Goal: Task Accomplishment & Management: Manage account settings

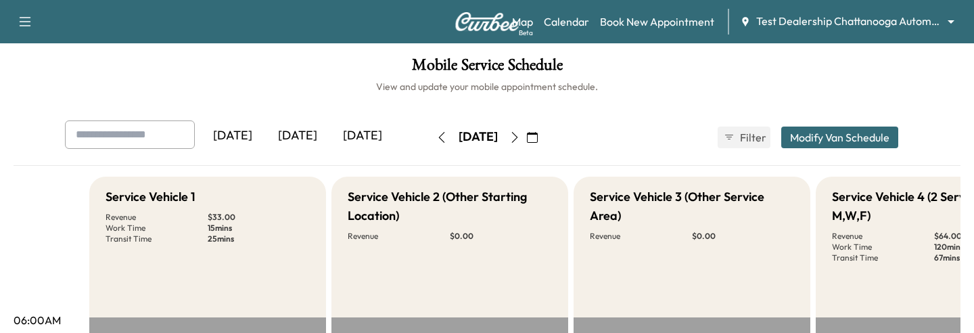
scroll to position [265, 0]
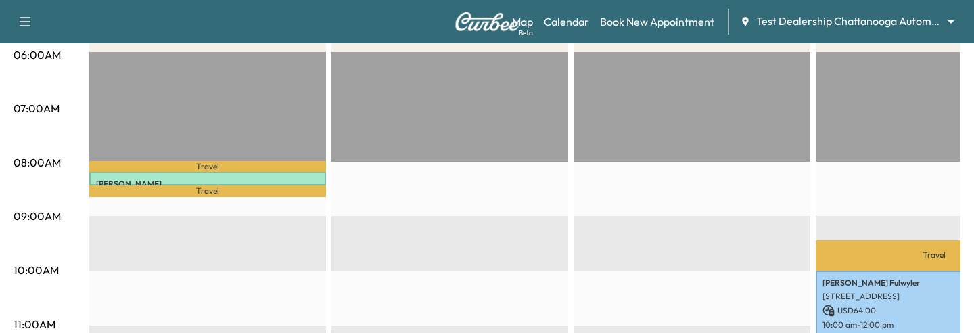
click at [828, 10] on div "Map Beta Calendar Book New Appointment Test Dealership Chattanooga Automotive *…" at bounding box center [737, 22] width 451 height 26
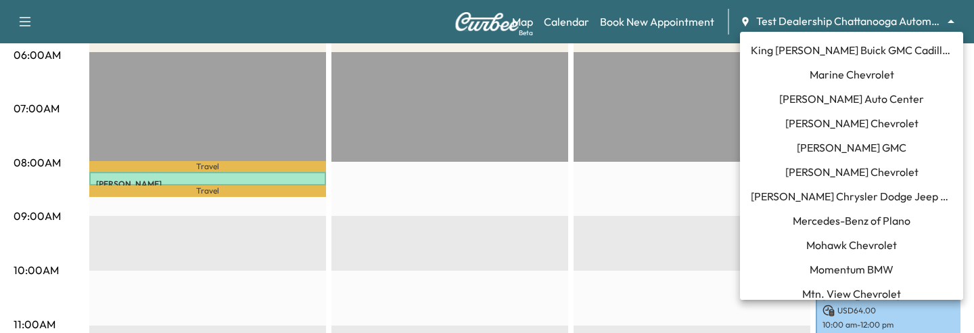
scroll to position [968, 0]
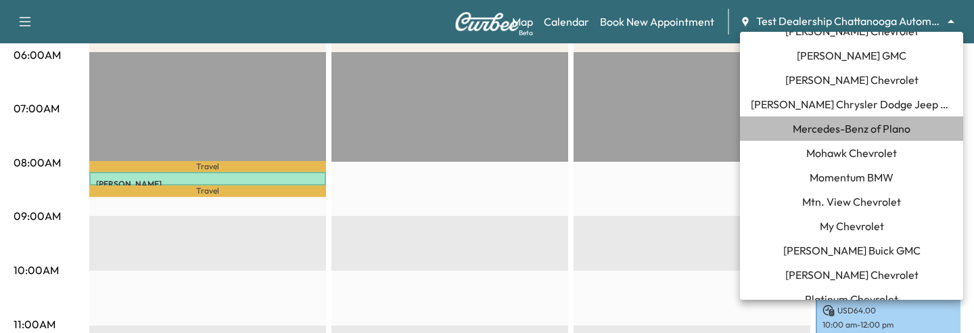
click at [820, 128] on span "Mercedes-Benz of Plano" at bounding box center [852, 128] width 118 height 16
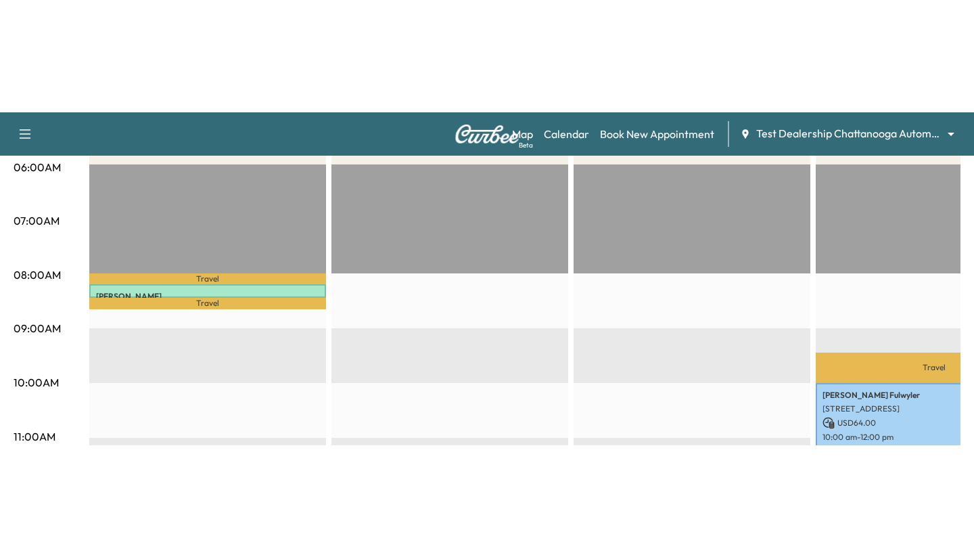
scroll to position [0, 0]
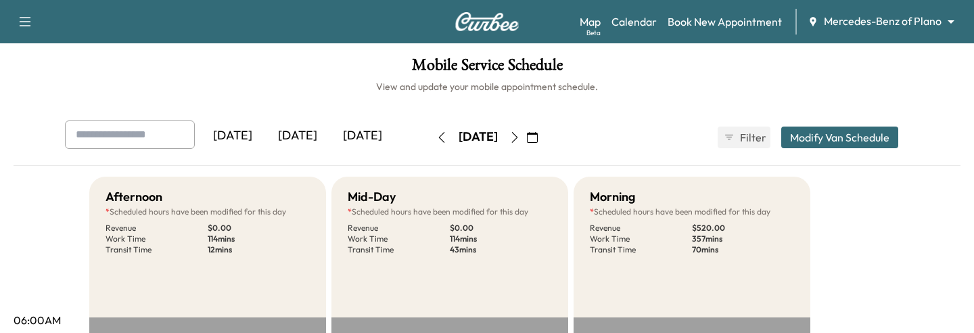
click at [538, 135] on icon "button" at bounding box center [532, 137] width 11 height 11
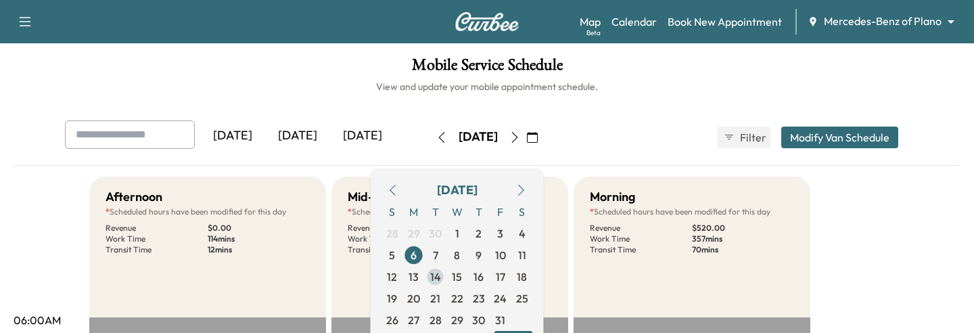
click at [446, 278] on span "14" at bounding box center [436, 277] width 22 height 22
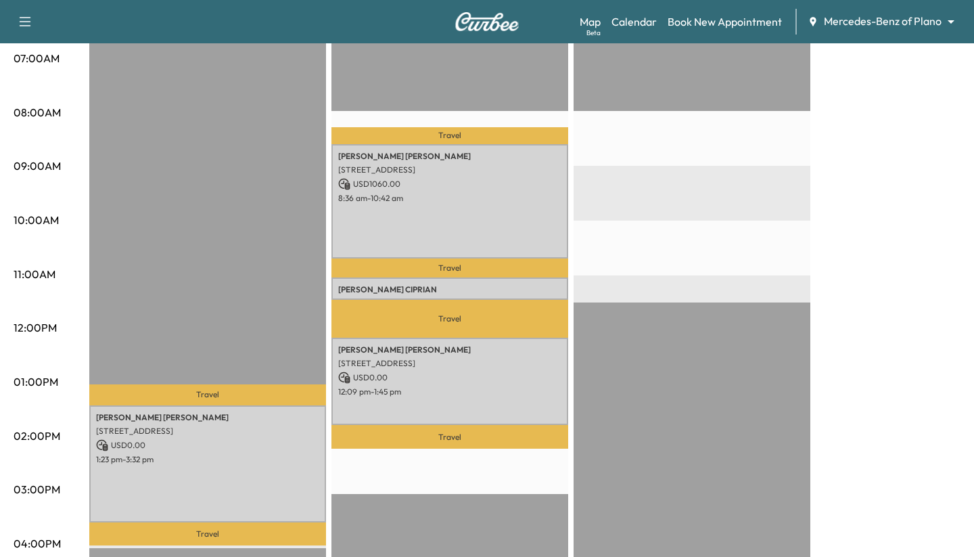
scroll to position [300, 0]
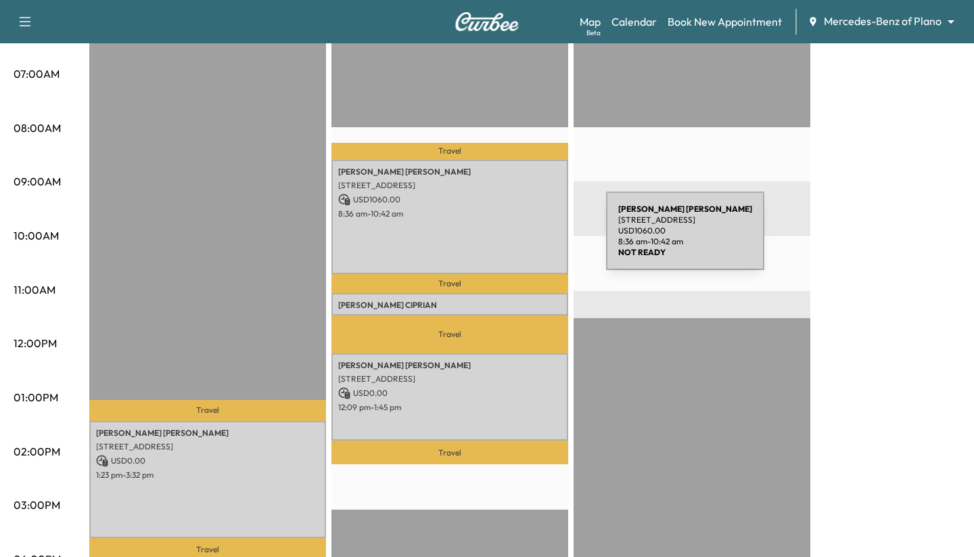
click at [504, 239] on div "[PERSON_NAME] [STREET_ADDRESS][PERSON_NAME] USD 1060.00 8:36 am - 10:42 am" at bounding box center [449, 217] width 237 height 115
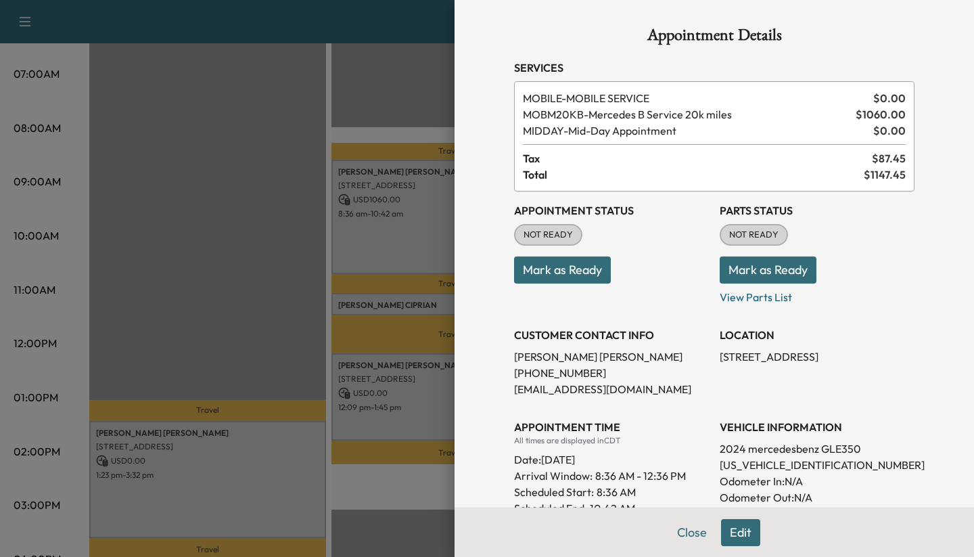
scroll to position [277, 0]
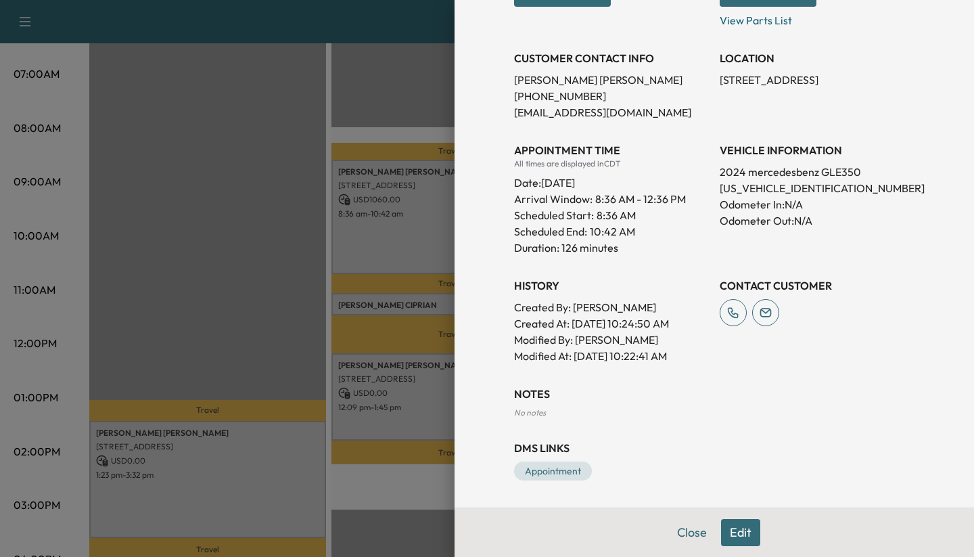
click at [369, 114] on div at bounding box center [487, 278] width 974 height 557
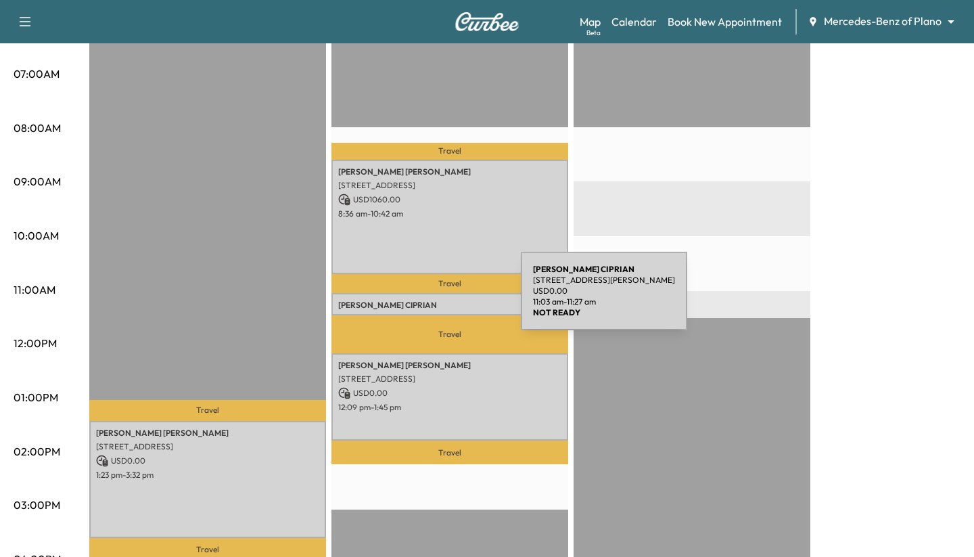
click at [419, 300] on p "[PERSON_NAME]" at bounding box center [449, 305] width 223 height 11
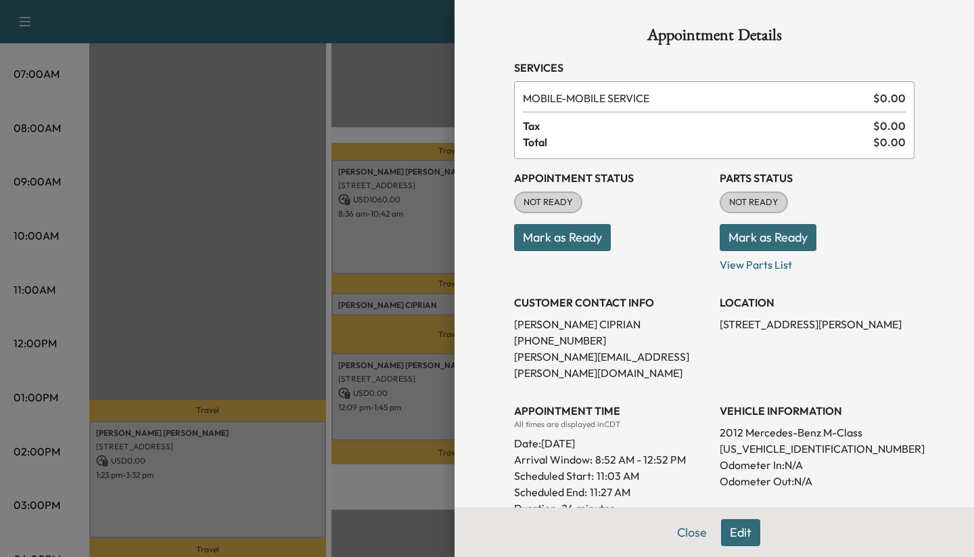
click at [365, 99] on div at bounding box center [487, 278] width 974 height 557
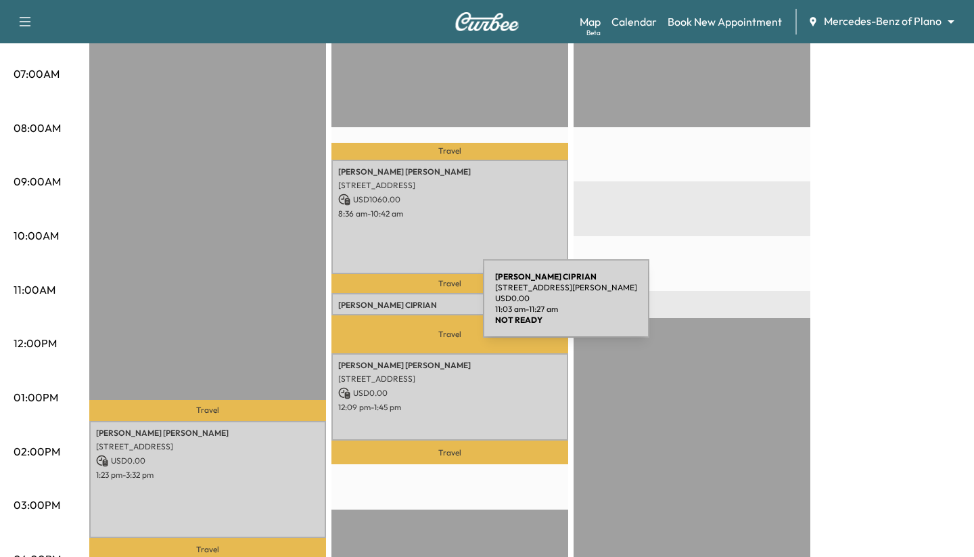
click at [381, 306] on p "[PERSON_NAME]" at bounding box center [449, 305] width 223 height 11
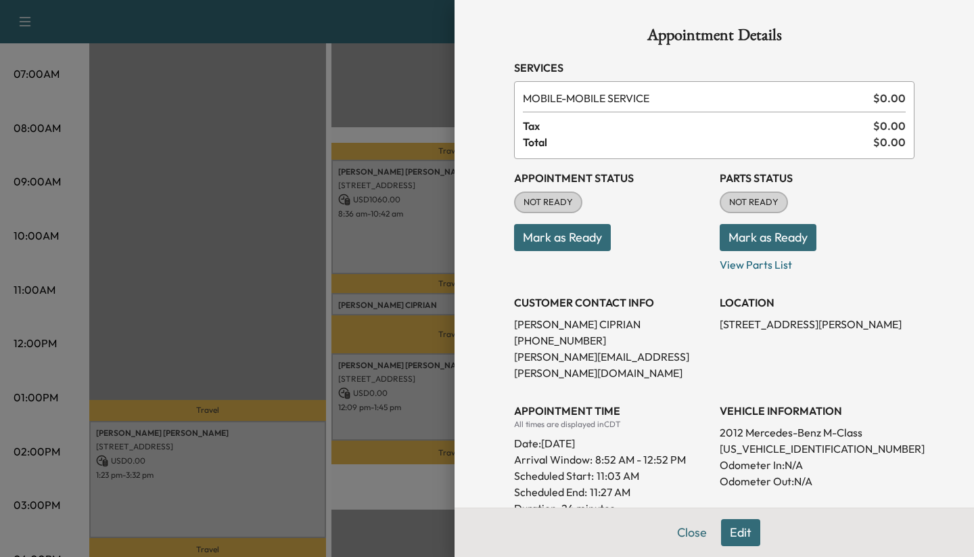
click at [406, 103] on div at bounding box center [487, 278] width 974 height 557
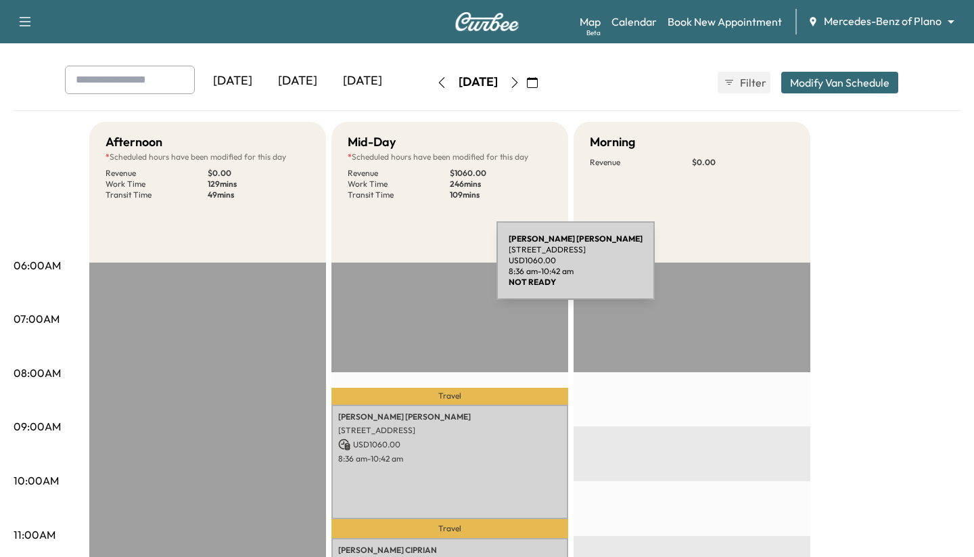
scroll to position [35, 0]
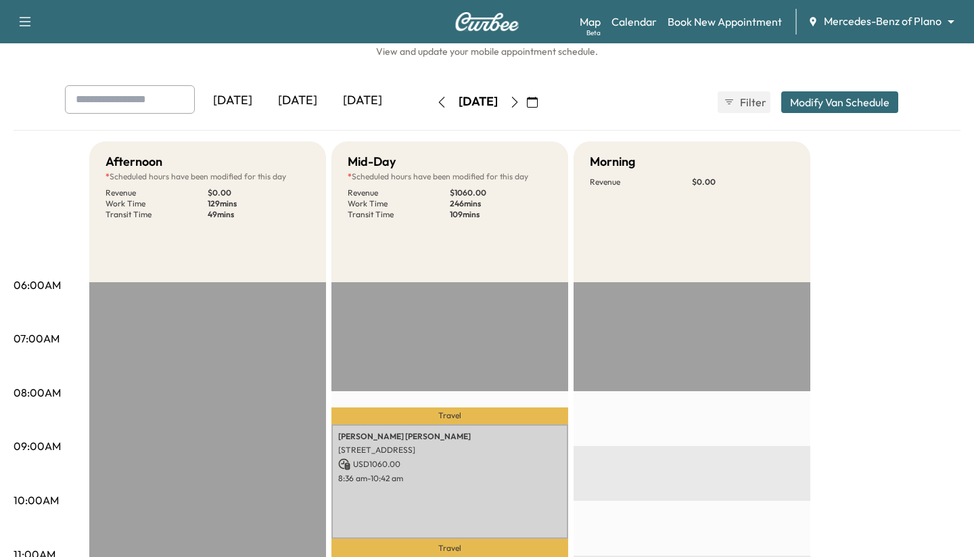
click at [430, 94] on button "button" at bounding box center [441, 102] width 23 height 22
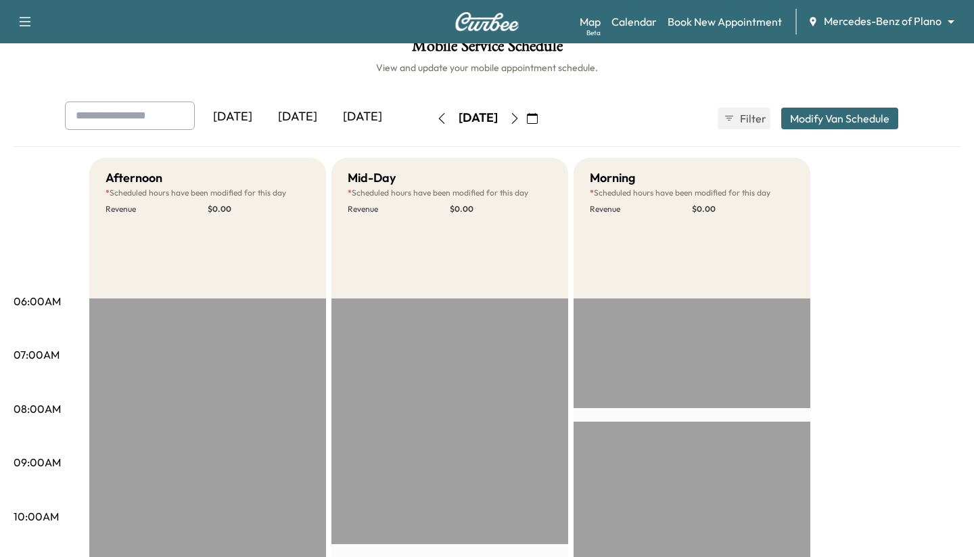
scroll to position [10, 0]
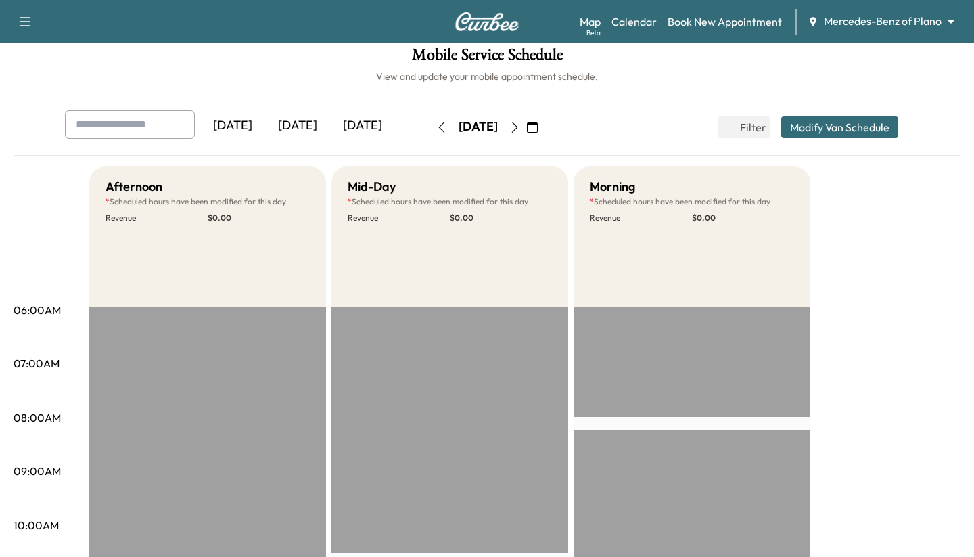
click at [520, 130] on icon "button" at bounding box center [514, 127] width 11 height 11
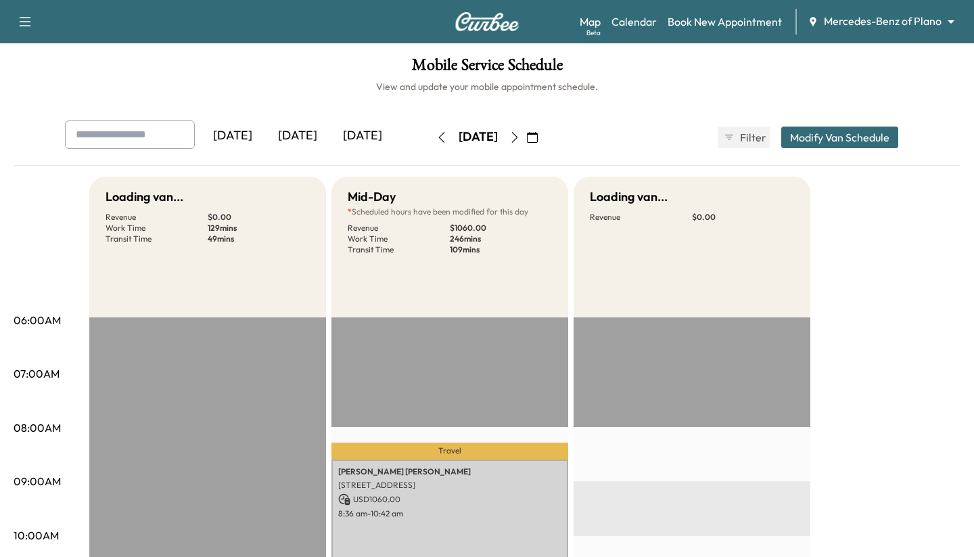
click at [518, 134] on icon "button" at bounding box center [515, 137] width 6 height 11
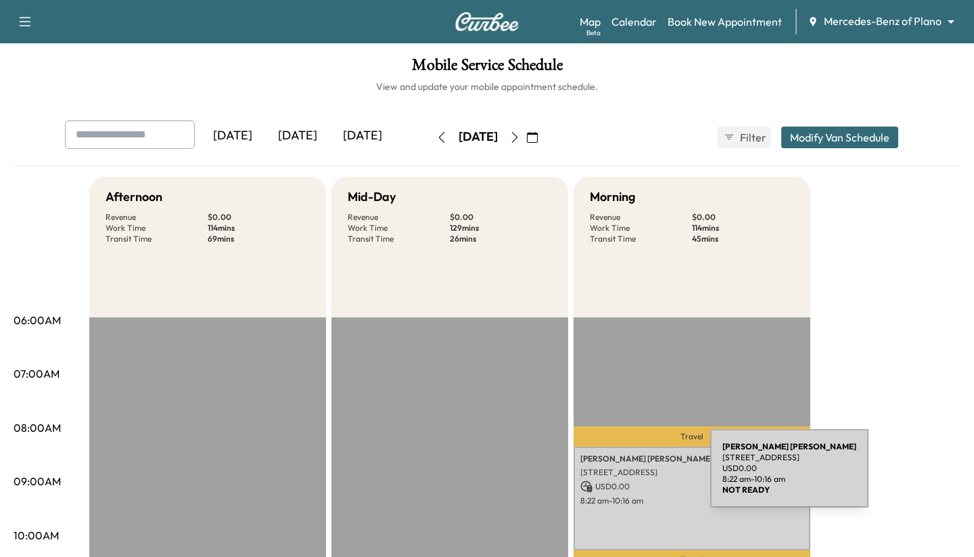
click at [609, 332] on p "[STREET_ADDRESS]" at bounding box center [691, 472] width 223 height 11
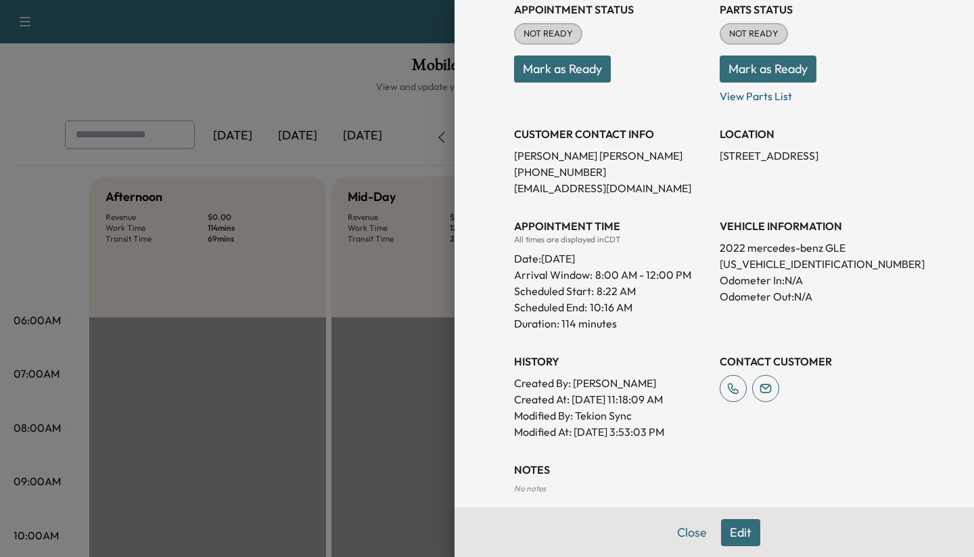
scroll to position [182, 0]
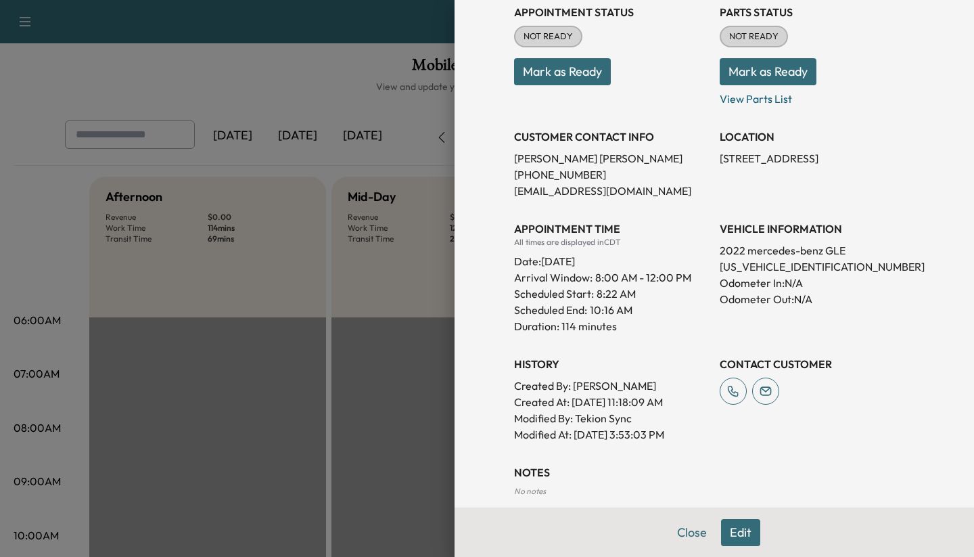
click at [416, 332] on div at bounding box center [487, 278] width 974 height 557
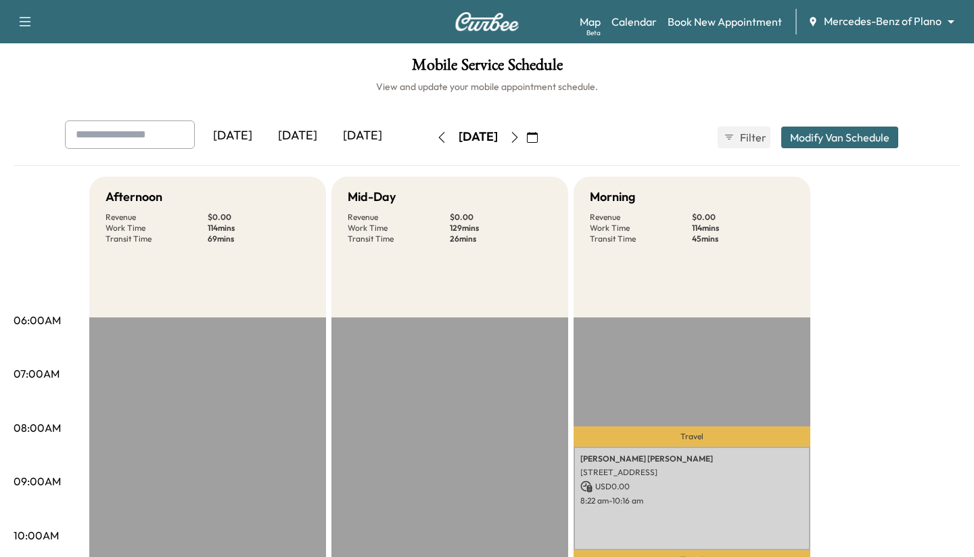
click at [520, 132] on icon "button" at bounding box center [514, 137] width 11 height 11
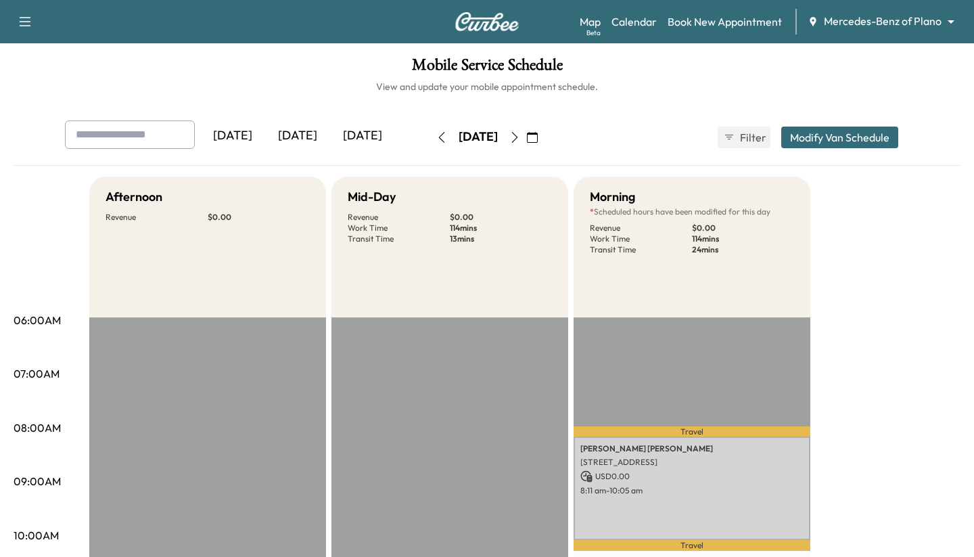
click at [526, 141] on button "button" at bounding box center [514, 137] width 23 height 22
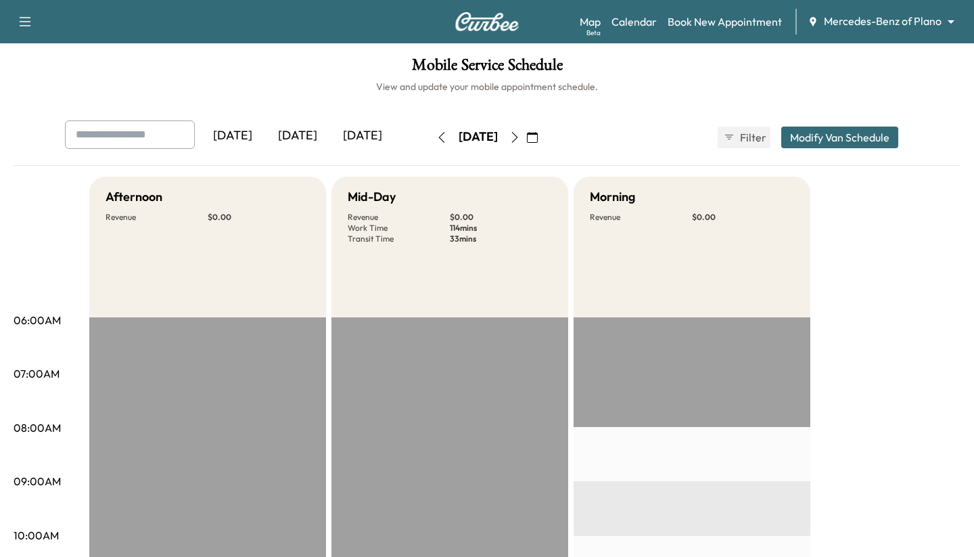
click at [526, 143] on button "button" at bounding box center [514, 137] width 23 height 22
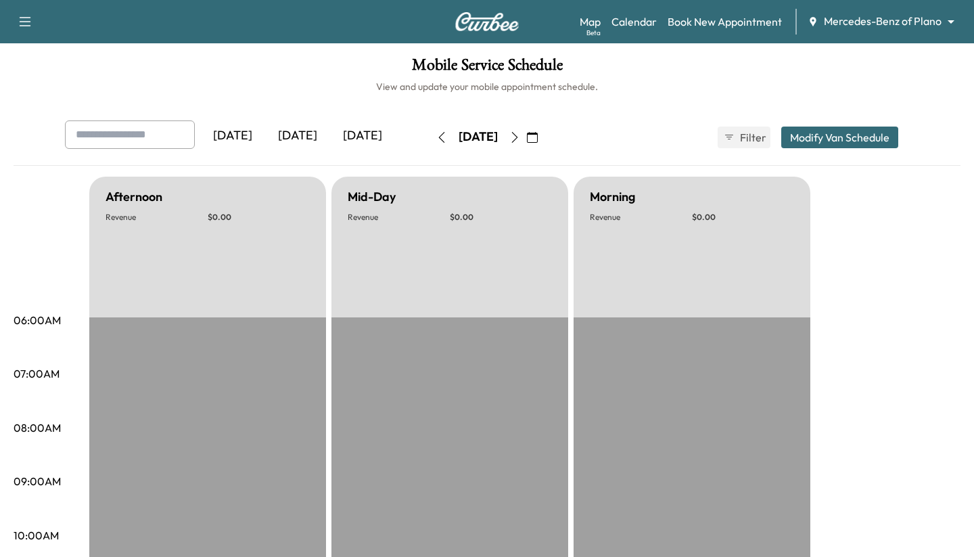
click at [526, 142] on button "button" at bounding box center [514, 137] width 23 height 22
click at [520, 140] on icon "button" at bounding box center [514, 137] width 11 height 11
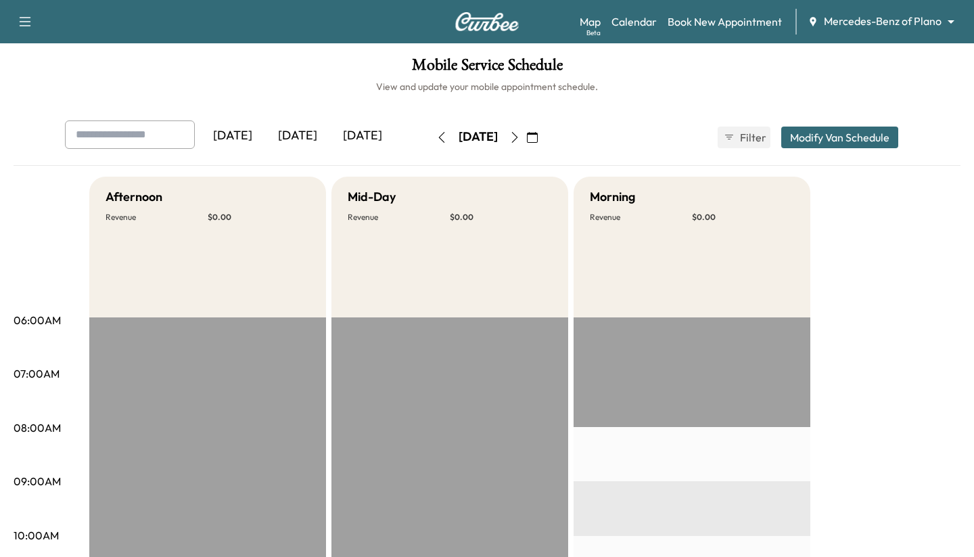
click at [318, 132] on div "[DATE]" at bounding box center [297, 135] width 65 height 31
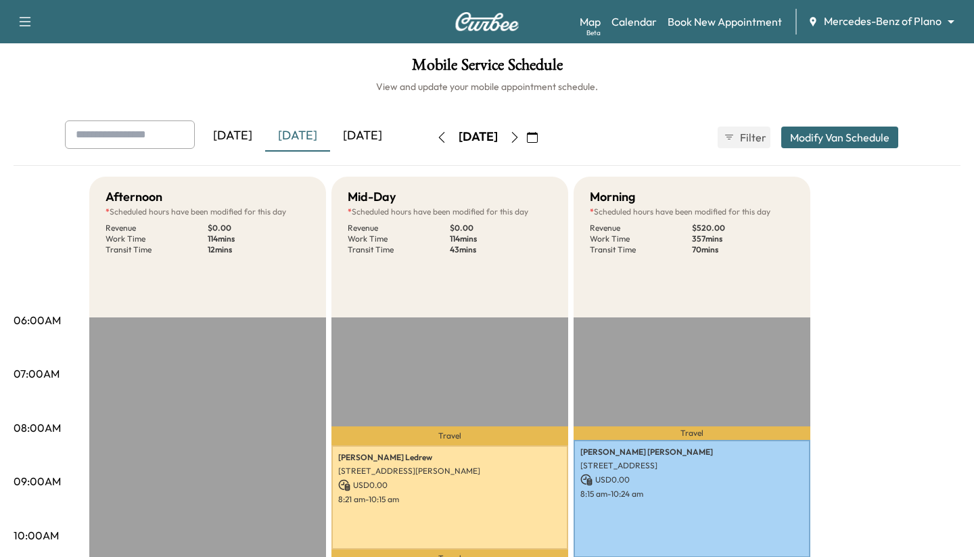
click at [538, 137] on icon "button" at bounding box center [532, 137] width 11 height 11
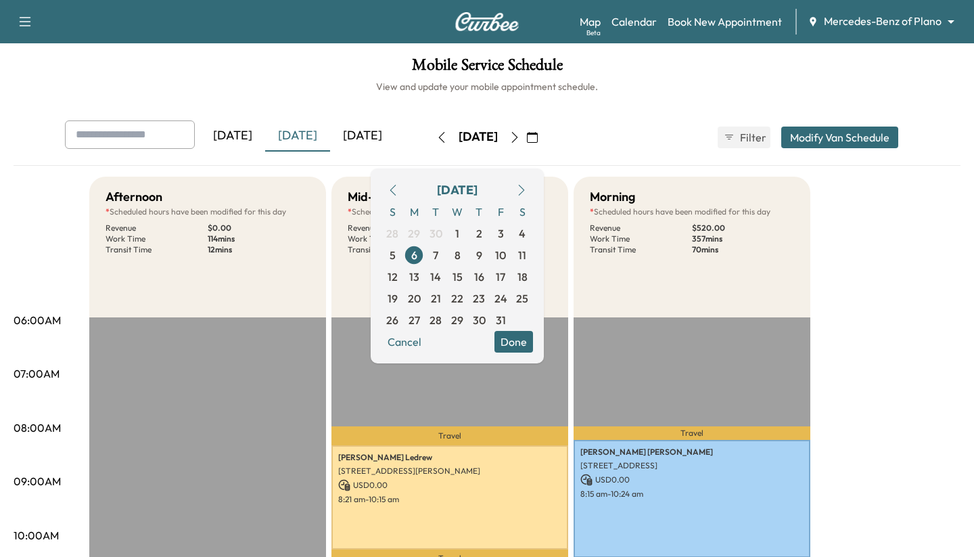
click at [603, 124] on div "[DATE] [DATE] [DATE] [DATE] October 2025 S M T W T F S 28 29 30 1 2 3 4 5 6 7 8…" at bounding box center [487, 137] width 866 height 34
click at [520, 135] on icon "button" at bounding box center [514, 137] width 11 height 11
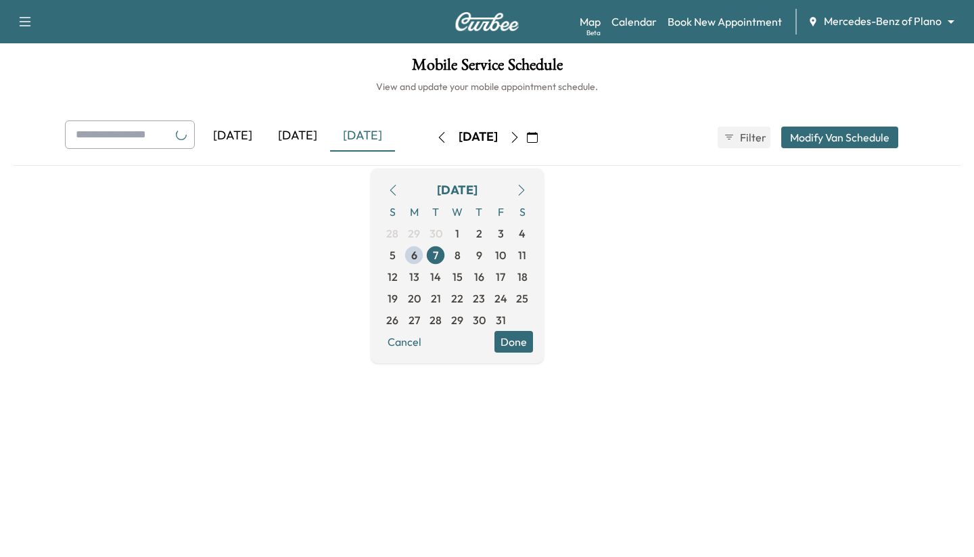
click at [688, 126] on div "[DATE] [DATE] [DATE] [DATE] October 2025 S M T W T F S 28 29 30 1 2 3 4 5 6 7 8…" at bounding box center [487, 137] width 866 height 34
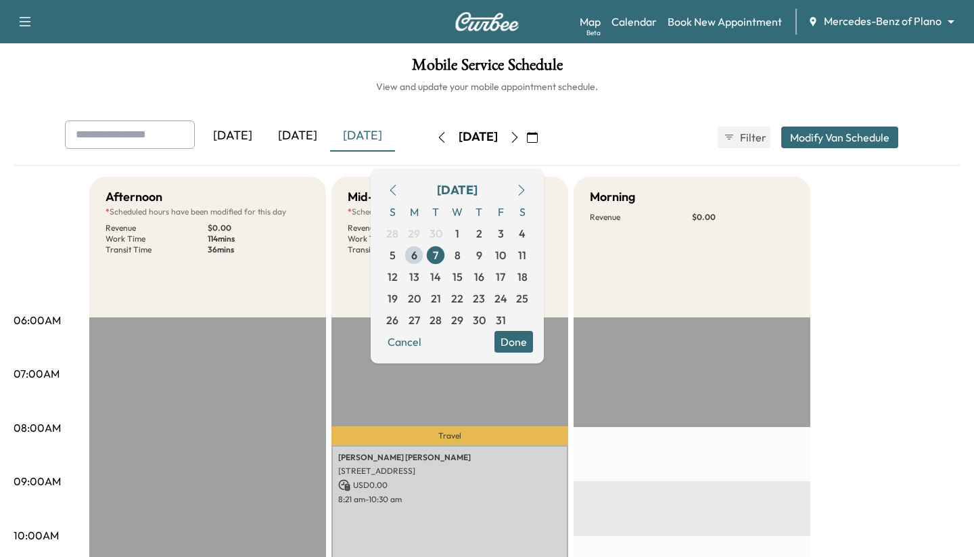
click at [533, 332] on button "Done" at bounding box center [513, 342] width 39 height 22
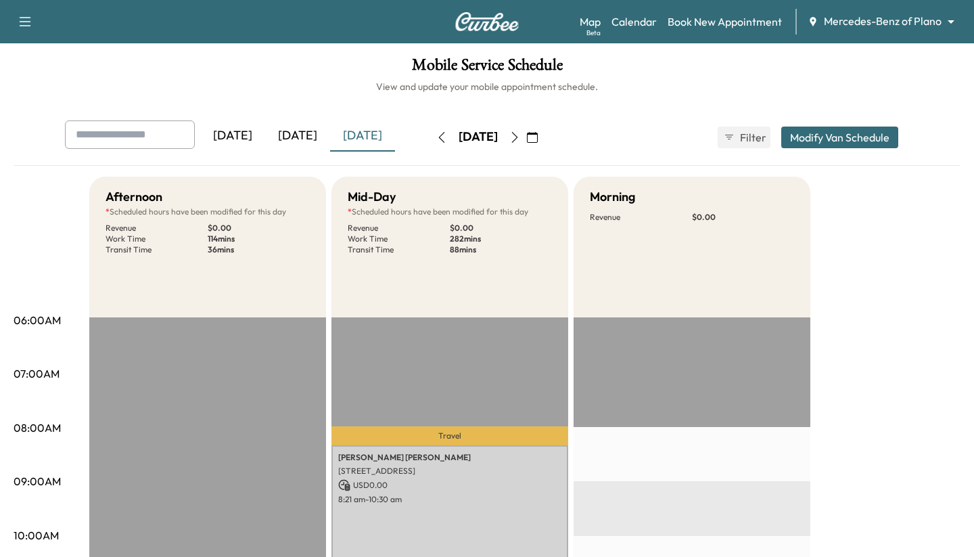
click at [518, 138] on icon "button" at bounding box center [515, 137] width 6 height 11
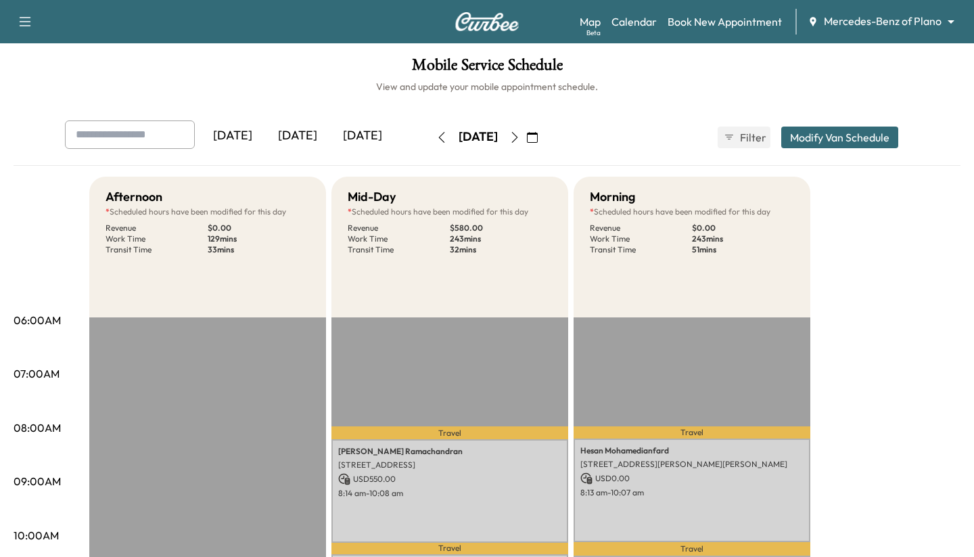
click at [520, 132] on icon "button" at bounding box center [514, 137] width 11 height 11
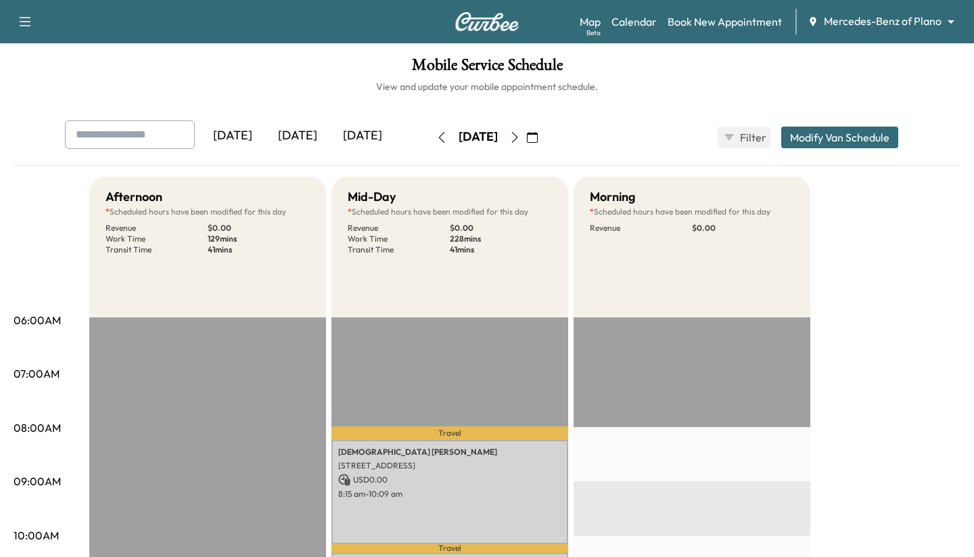
click at [526, 145] on button "button" at bounding box center [514, 137] width 23 height 22
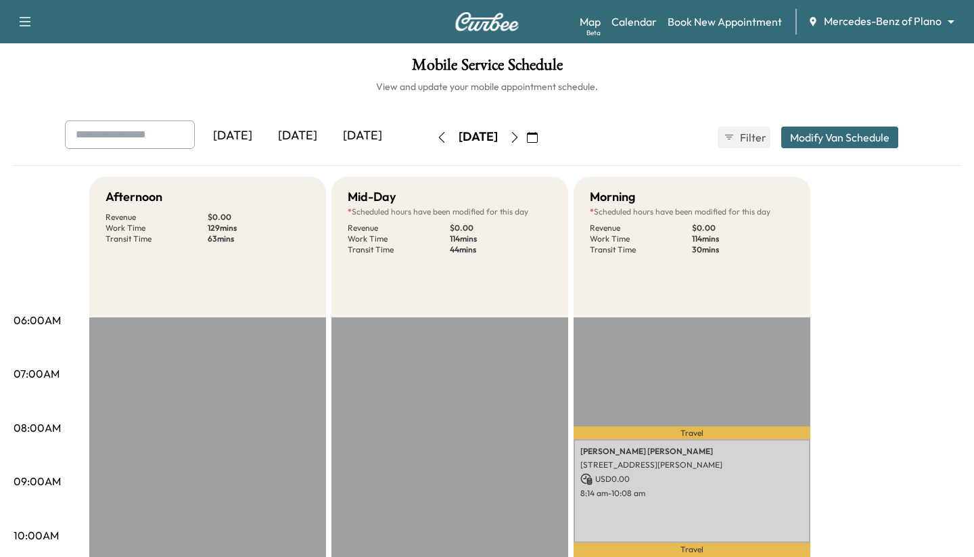
click at [538, 136] on icon "button" at bounding box center [532, 137] width 11 height 11
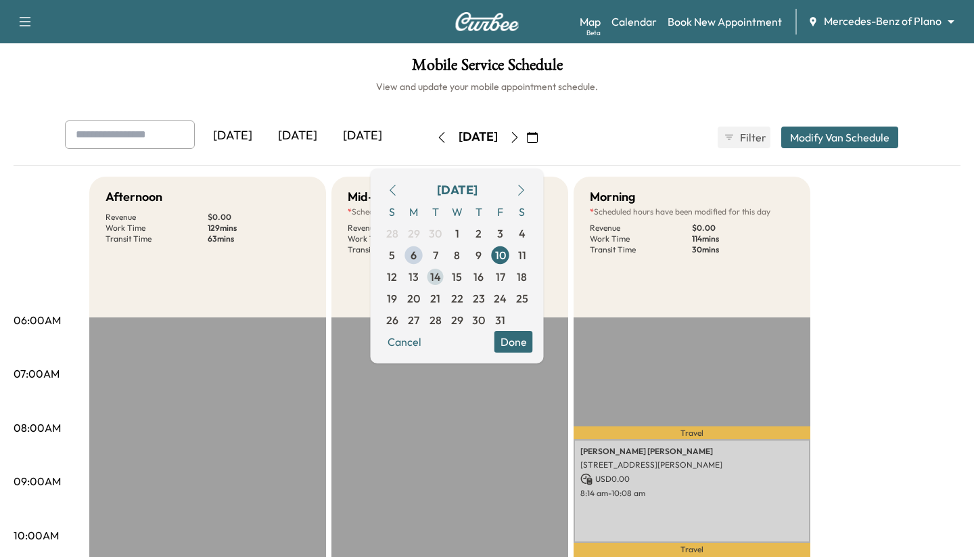
click at [446, 275] on span "14" at bounding box center [436, 277] width 22 height 22
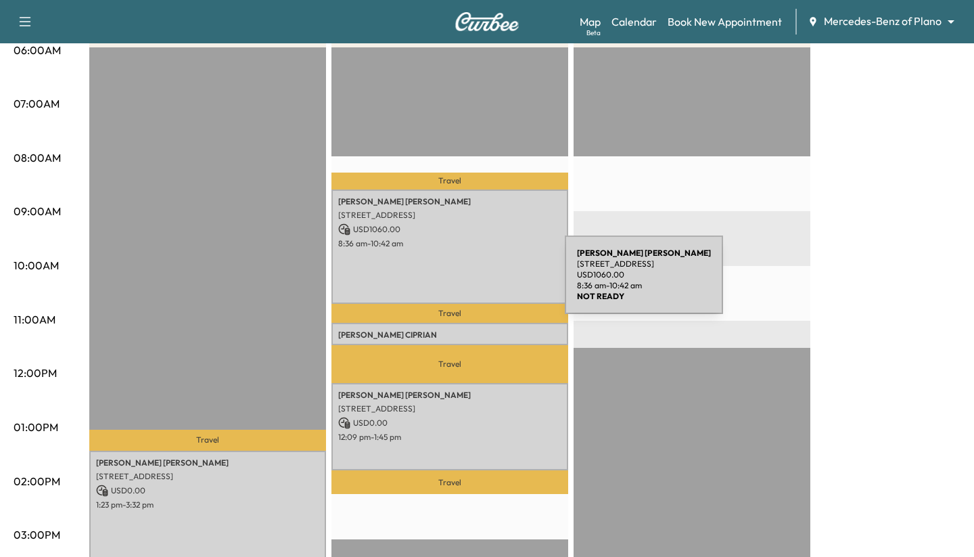
scroll to position [271, 0]
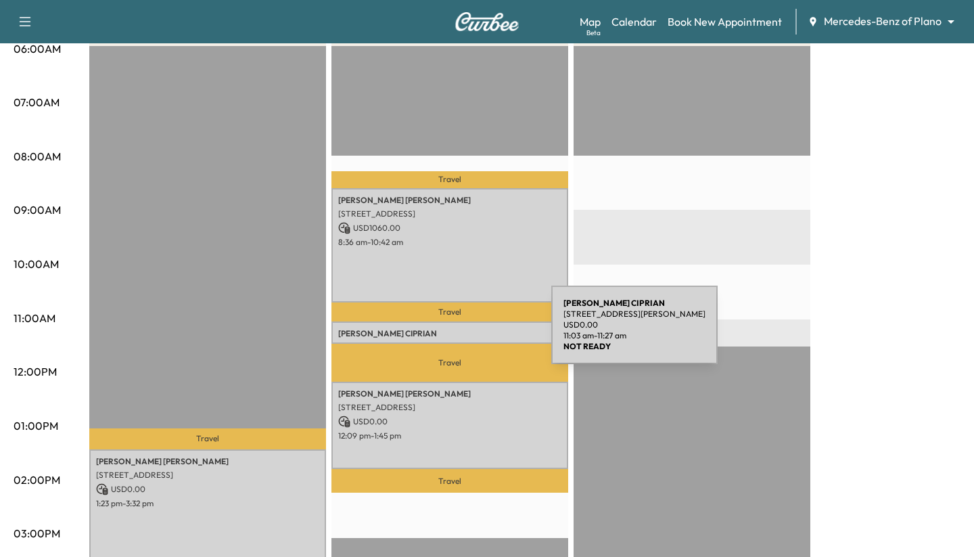
click at [450, 332] on p "[PERSON_NAME]" at bounding box center [449, 333] width 223 height 11
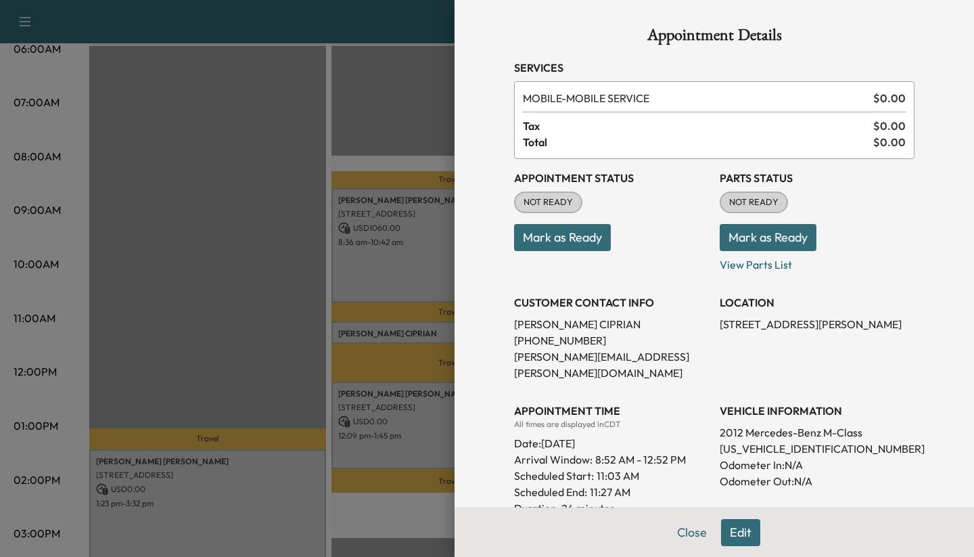
click at [411, 332] on div at bounding box center [487, 278] width 974 height 557
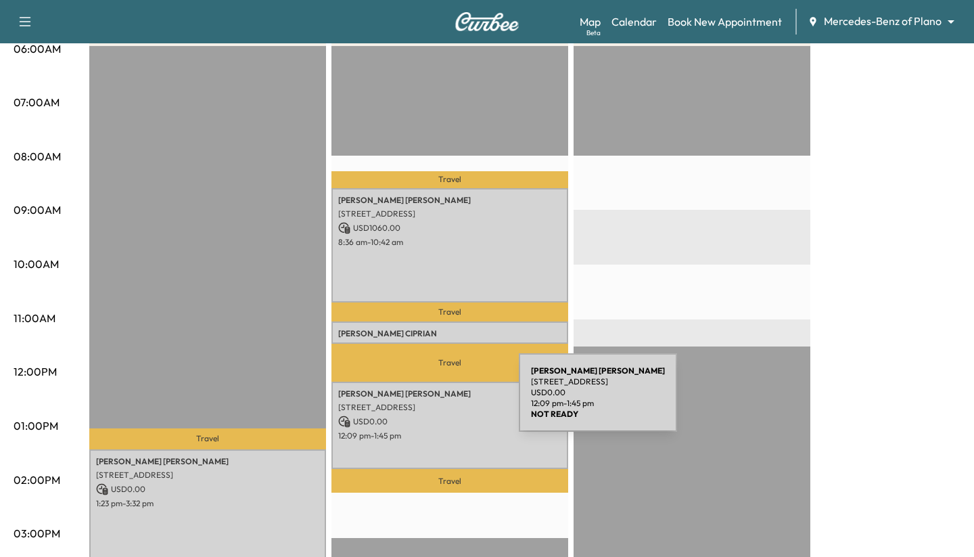
click at [417, 332] on p "[STREET_ADDRESS]" at bounding box center [449, 407] width 223 height 11
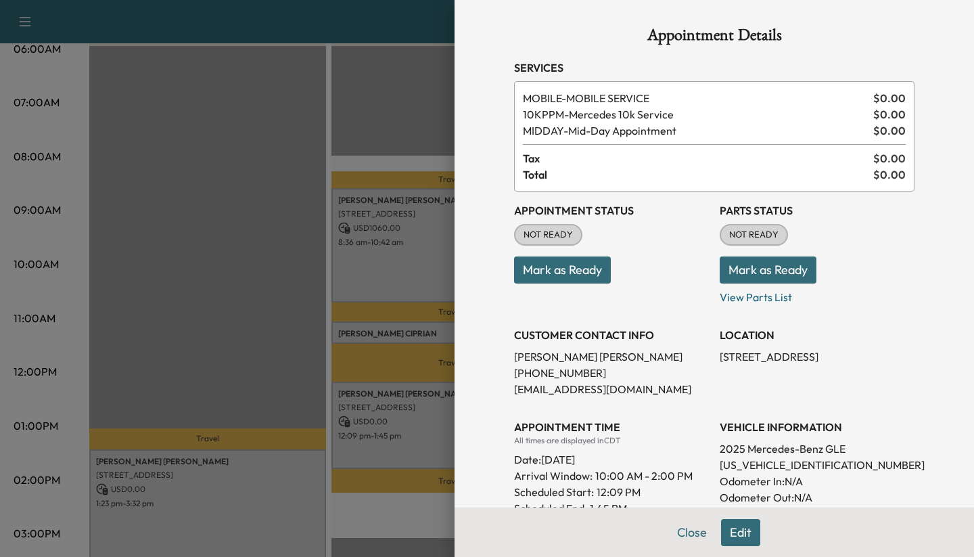
click at [400, 329] on div at bounding box center [487, 278] width 974 height 557
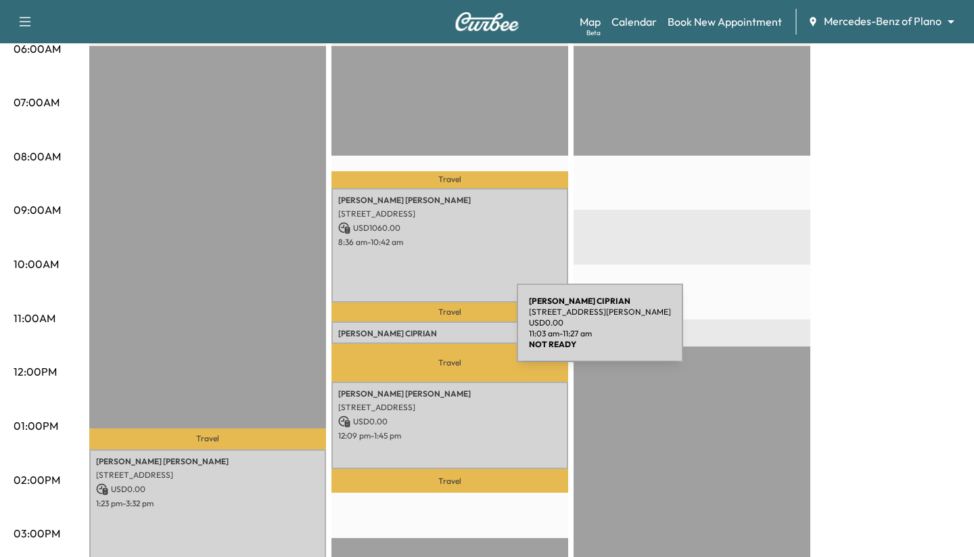
click at [415, 331] on p "[PERSON_NAME]" at bounding box center [449, 333] width 223 height 11
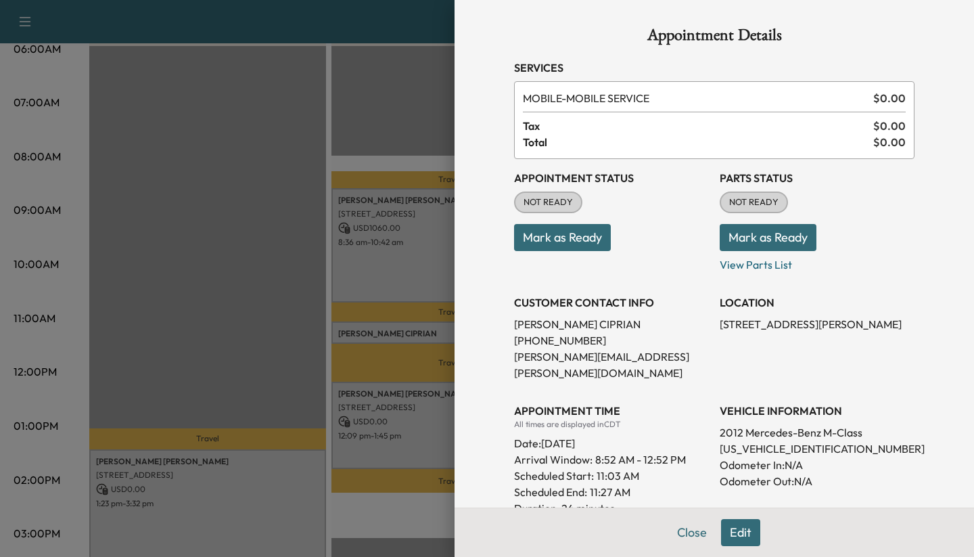
click at [287, 177] on div at bounding box center [487, 278] width 974 height 557
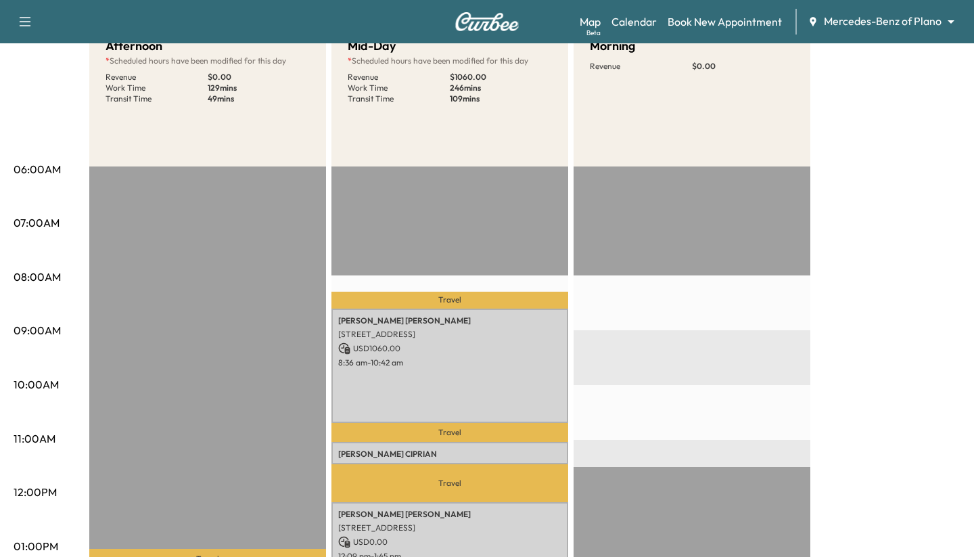
scroll to position [0, 0]
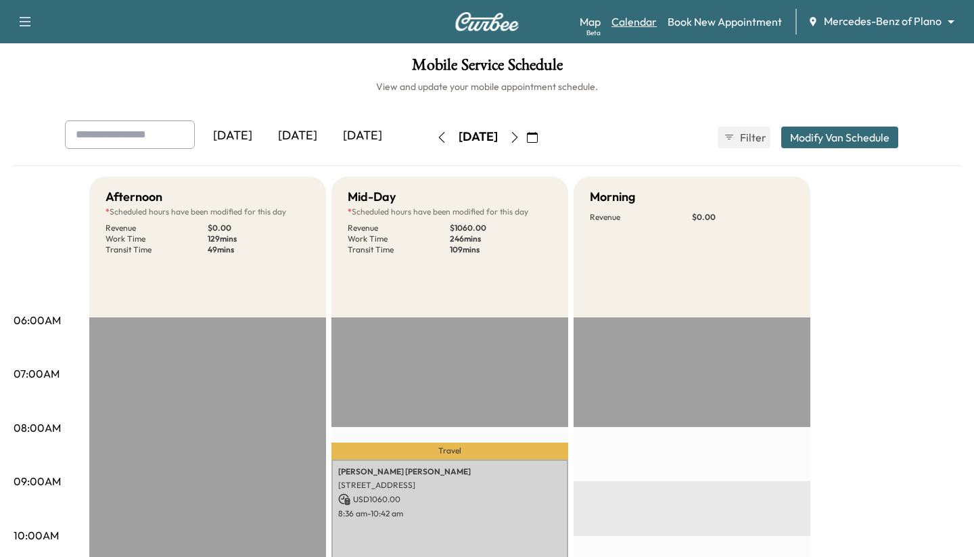
click at [630, 23] on link "Calendar" at bounding box center [633, 22] width 45 height 16
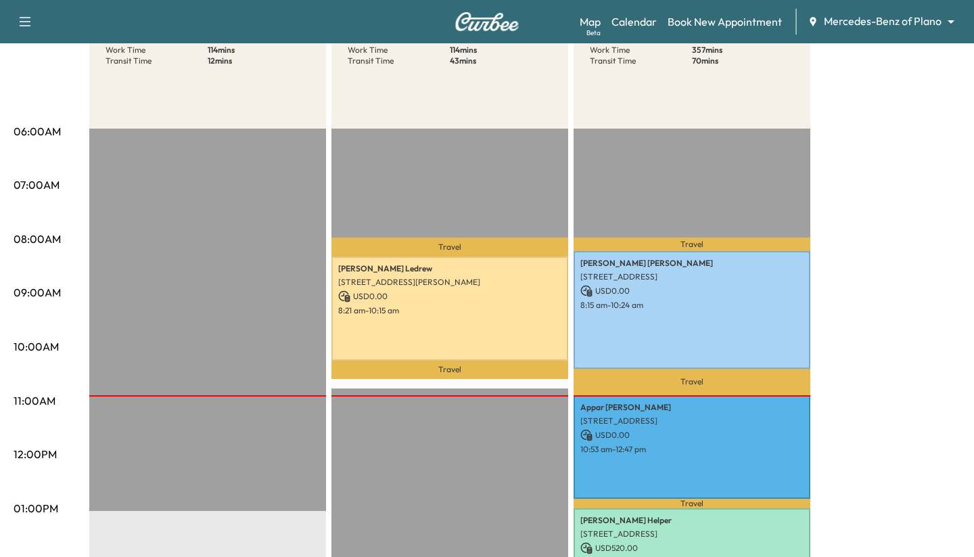
scroll to position [184, 0]
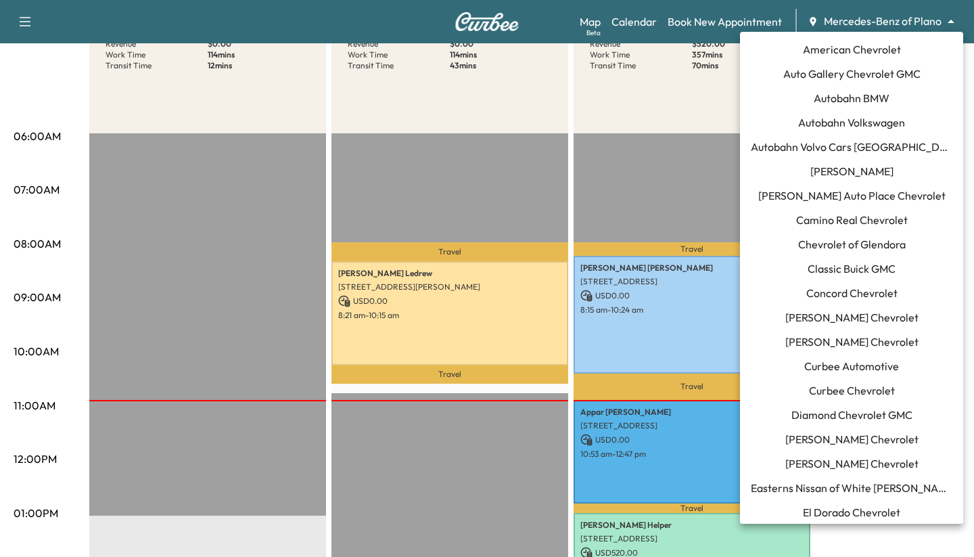
click at [851, 17] on body "Support Log Out Map Beta Calendar Book New Appointment Mercedes-Benz of Plano *…" at bounding box center [487, 94] width 974 height 557
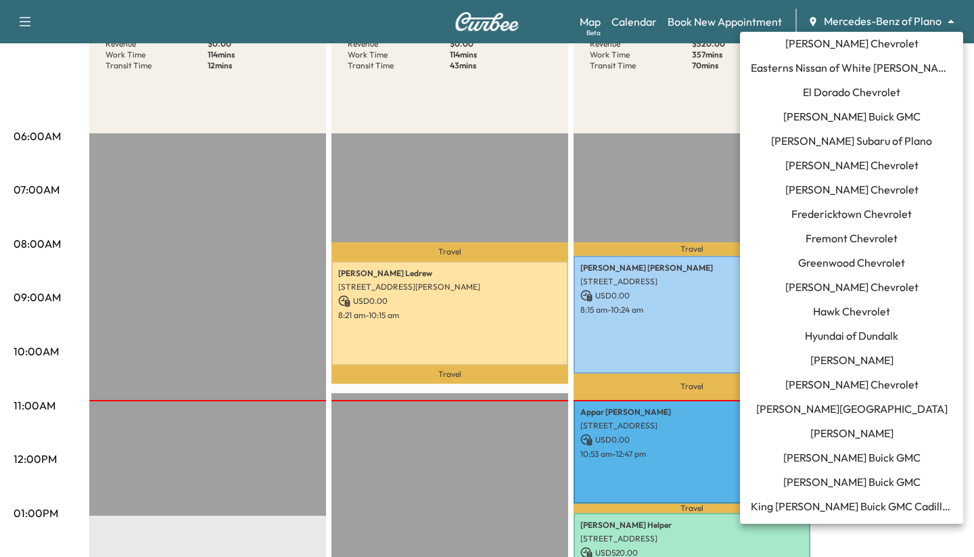
scroll to position [417, 0]
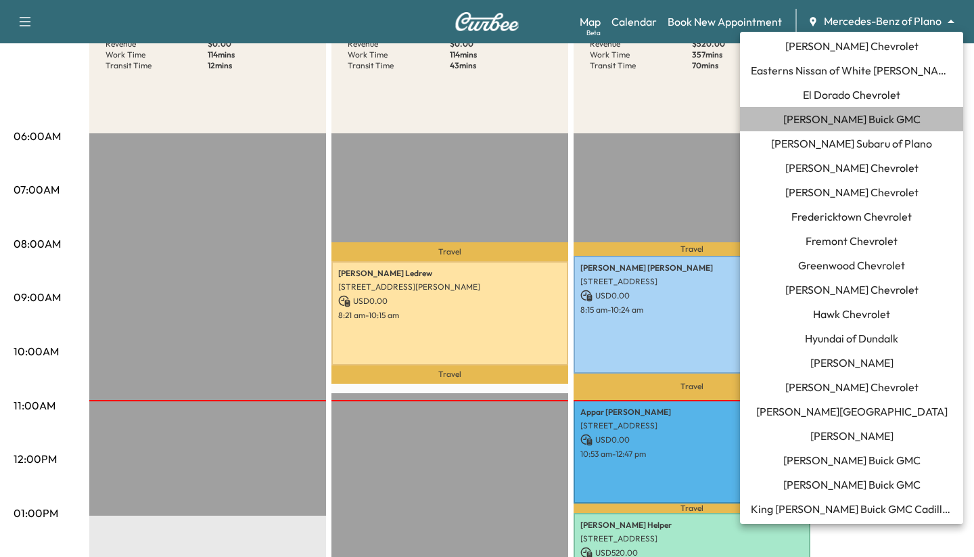
click at [842, 126] on span "[PERSON_NAME] Buick GMC" at bounding box center [851, 119] width 137 height 16
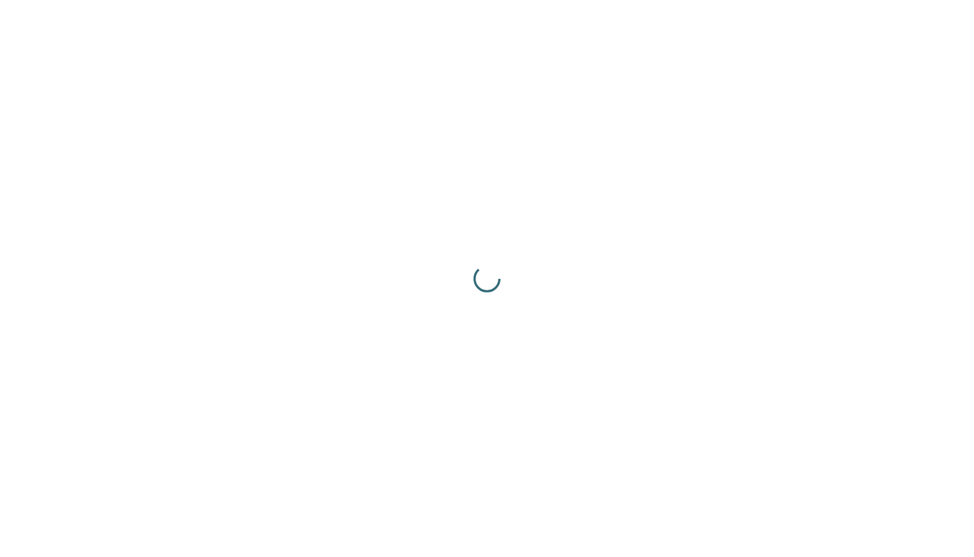
scroll to position [0, 0]
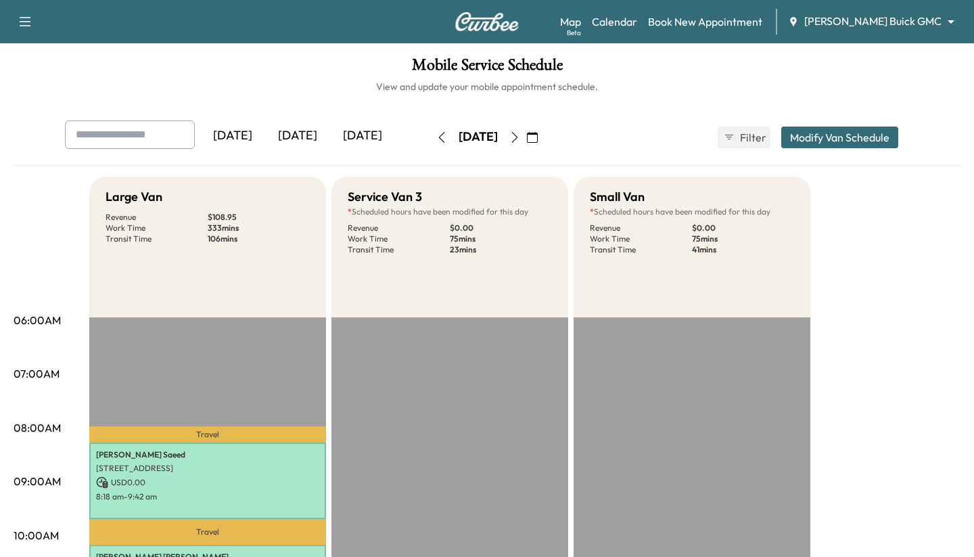
click at [298, 137] on div "[DATE]" at bounding box center [297, 135] width 65 height 31
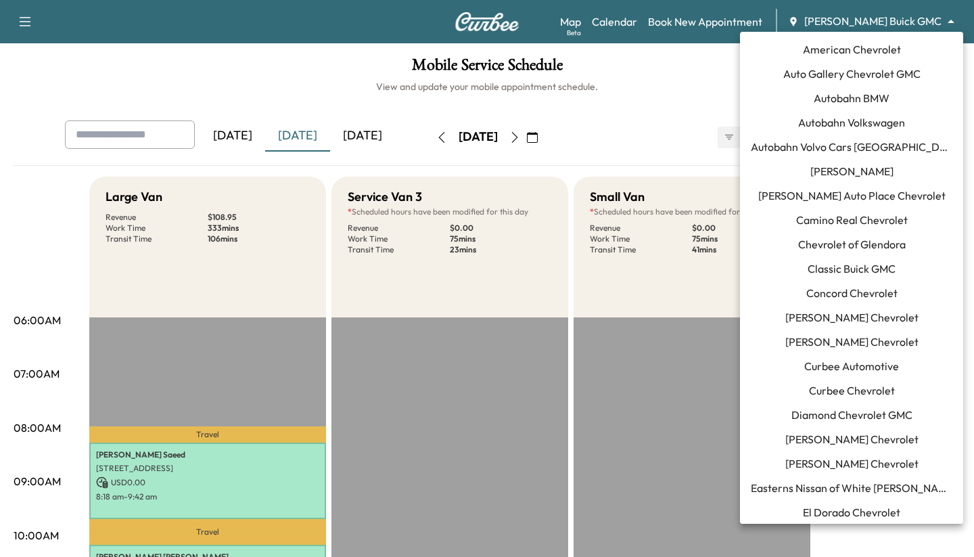
click at [882, 14] on body "Support Log Out Map Beta Calendar Book New Appointment [PERSON_NAME] Buick GMC …" at bounding box center [487, 278] width 974 height 557
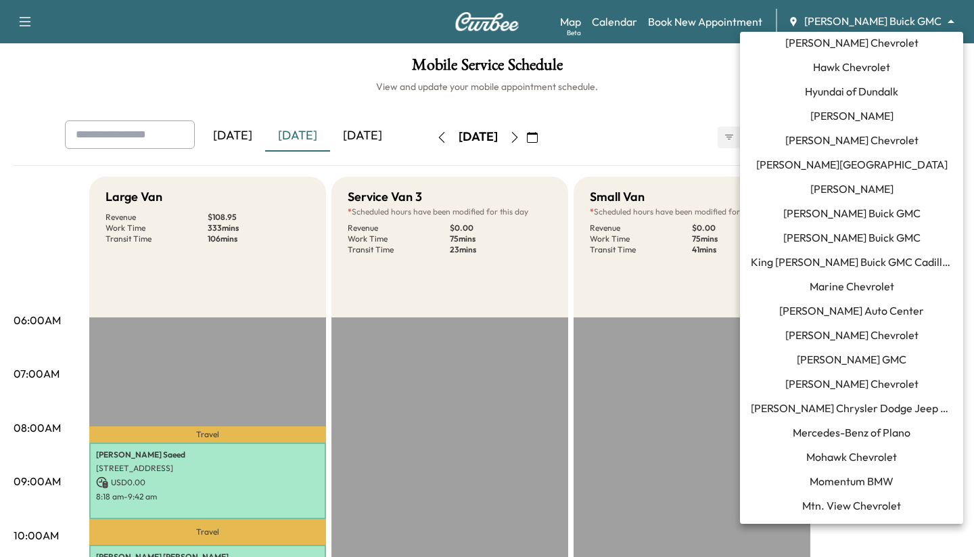
scroll to position [669, 0]
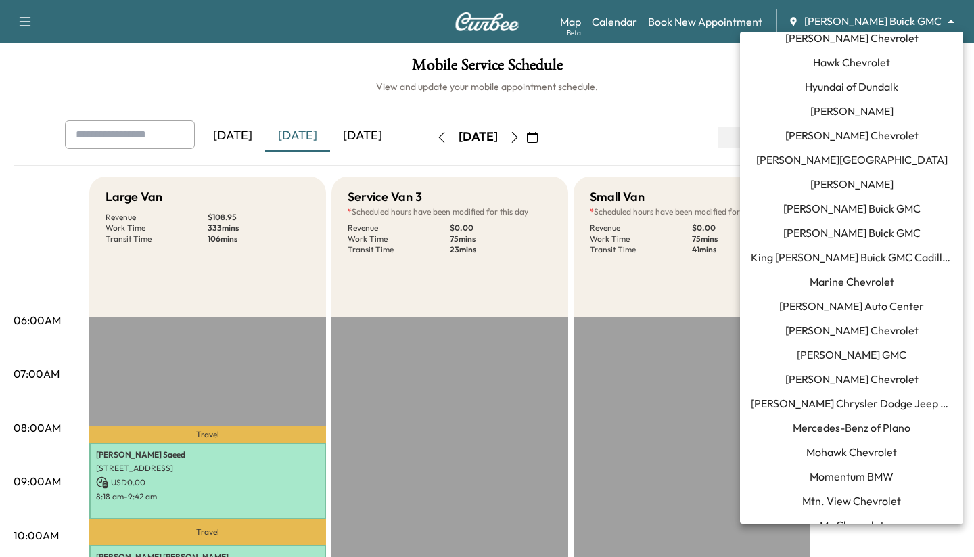
click at [850, 332] on span "Mercedes-Benz of Plano" at bounding box center [852, 427] width 118 height 16
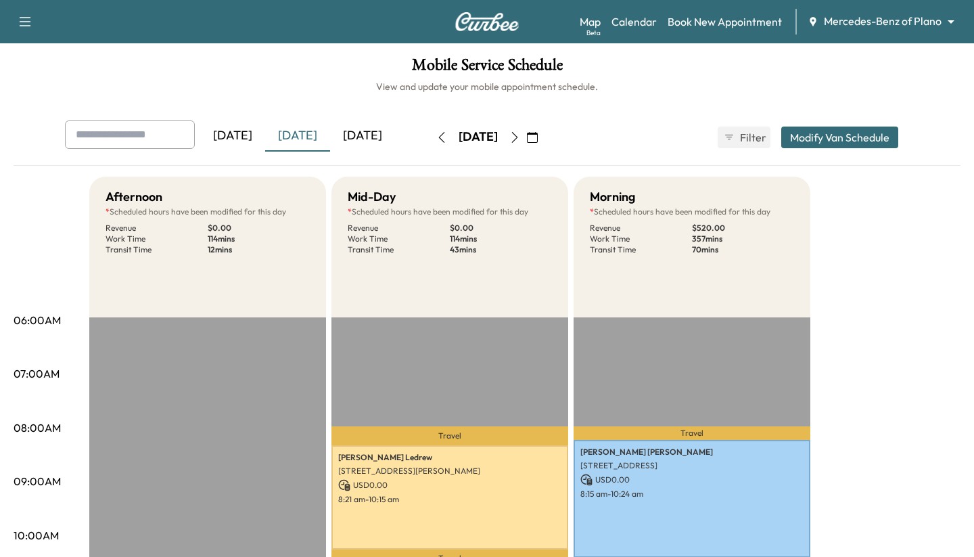
click at [538, 132] on icon "button" at bounding box center [532, 137] width 11 height 11
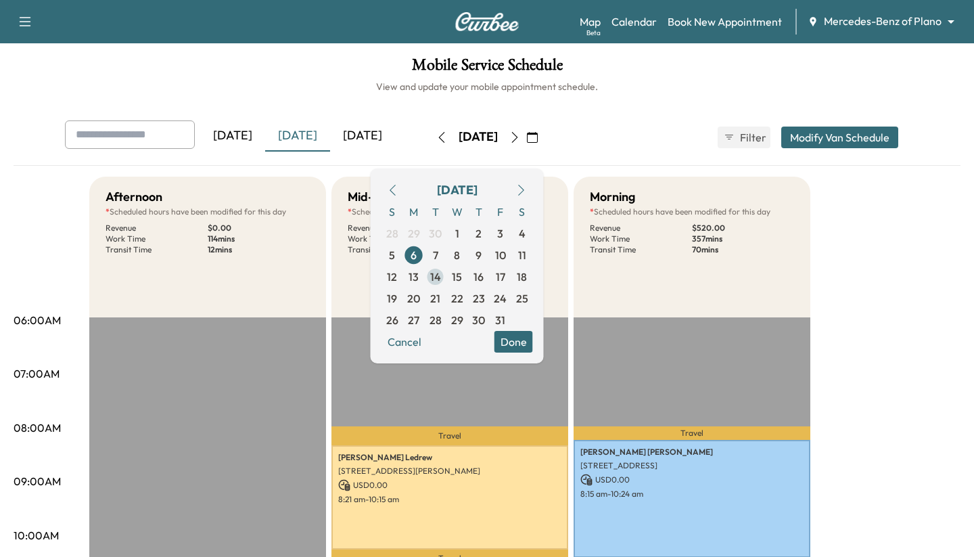
click at [441, 277] on span "14" at bounding box center [435, 276] width 11 height 16
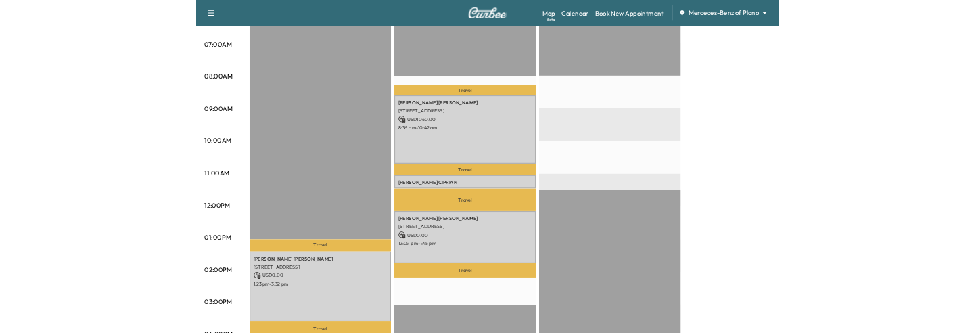
scroll to position [340, 0]
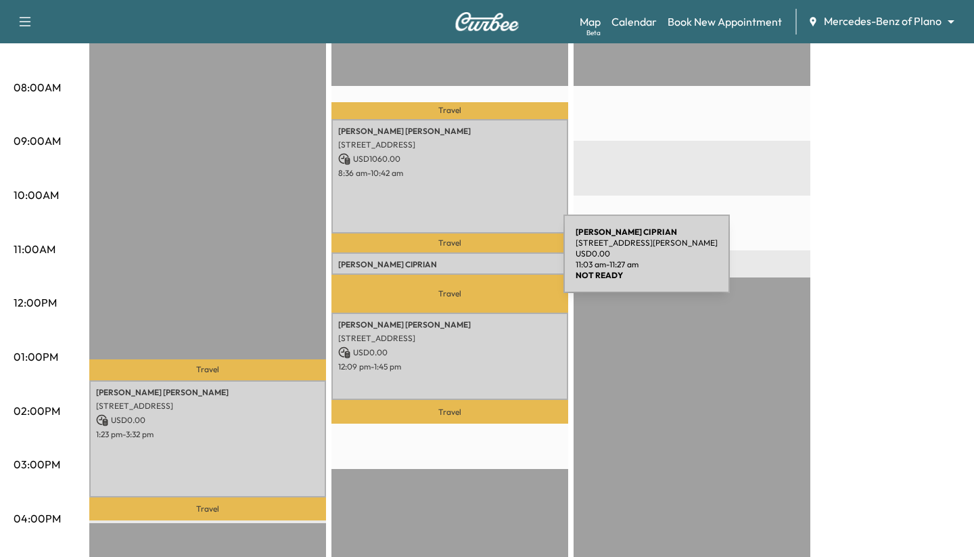
click at [462, 262] on p "[PERSON_NAME]" at bounding box center [449, 264] width 223 height 11
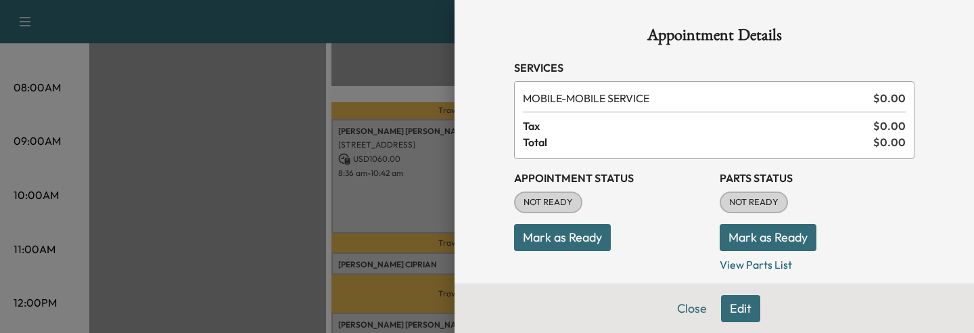
click at [251, 197] on div at bounding box center [487, 166] width 974 height 333
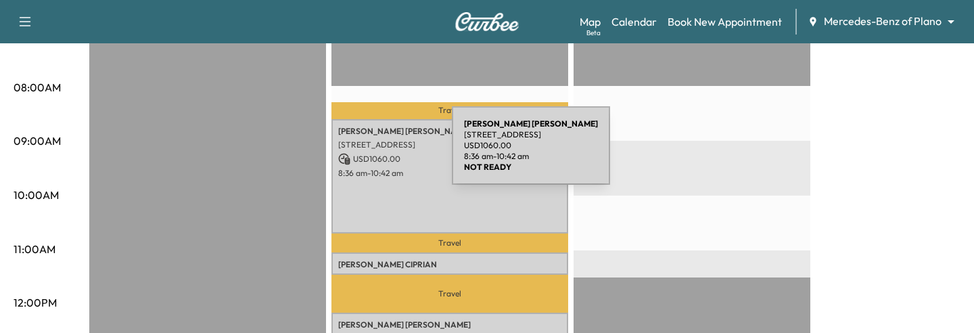
click at [352, 157] on p "USD 1060.00" at bounding box center [449, 159] width 223 height 12
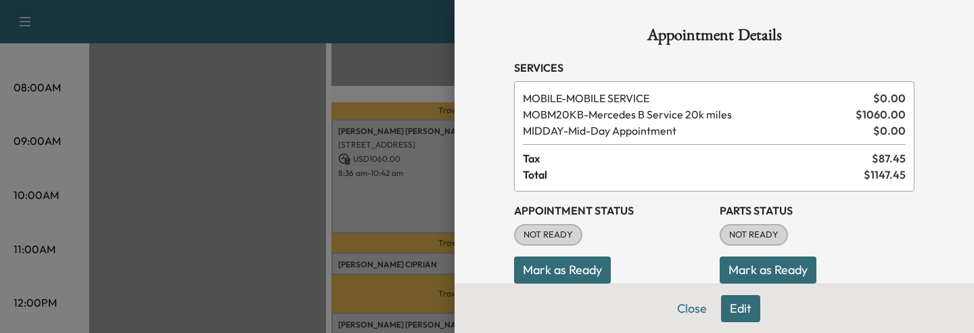
click at [243, 233] on div at bounding box center [487, 166] width 974 height 333
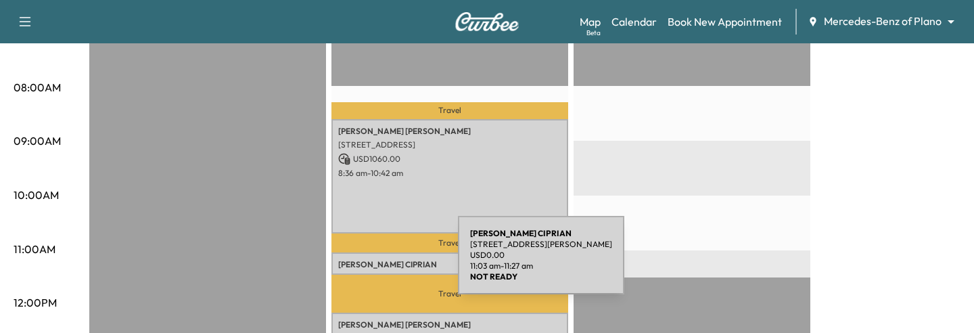
click at [356, 263] on p "[PERSON_NAME]" at bounding box center [449, 264] width 223 height 11
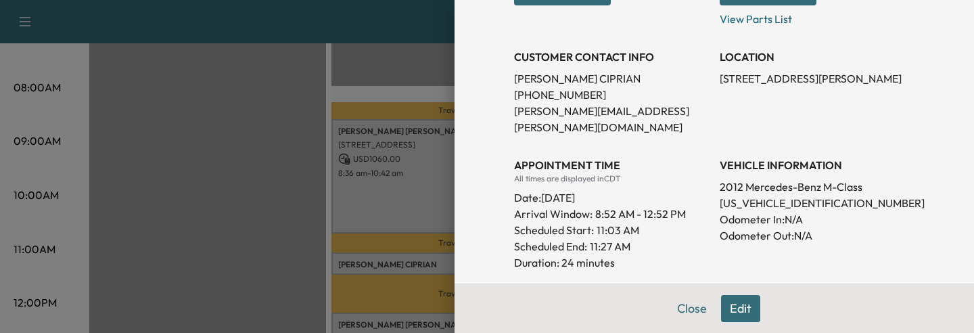
scroll to position [253, 0]
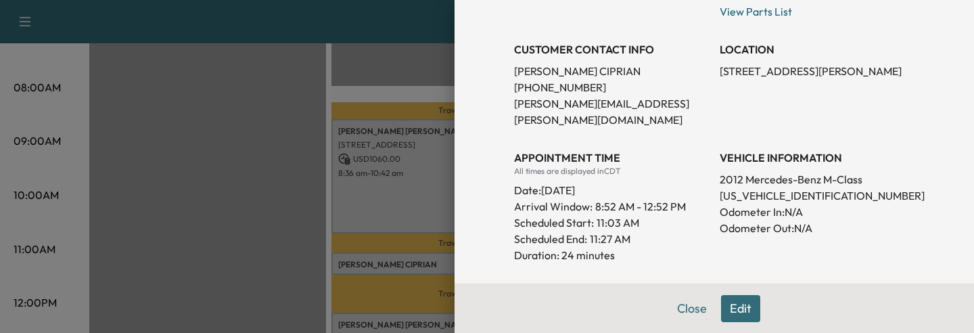
click at [271, 165] on div at bounding box center [487, 166] width 974 height 333
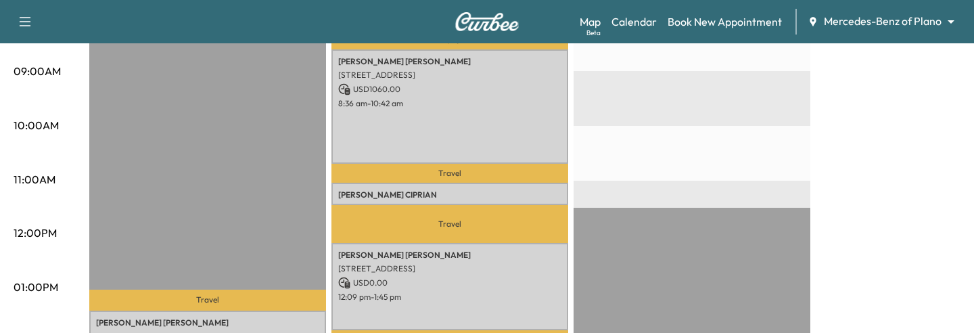
scroll to position [418, 0]
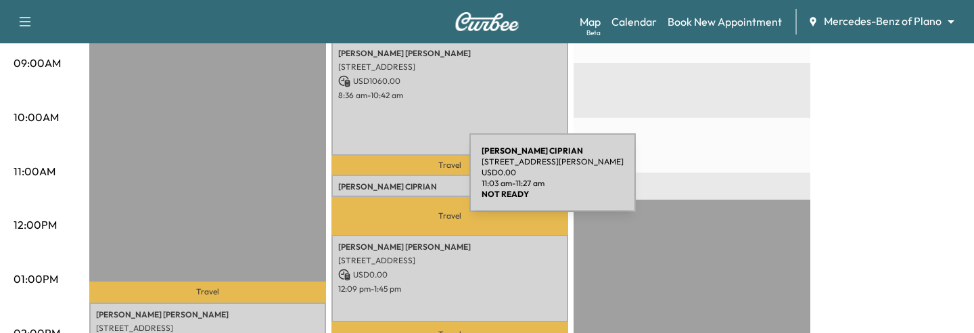
click at [368, 181] on div "[PERSON_NAME] [STREET_ADDRESS][PERSON_NAME] USD 0.00 11:03 am - 11:27 am" at bounding box center [449, 185] width 237 height 22
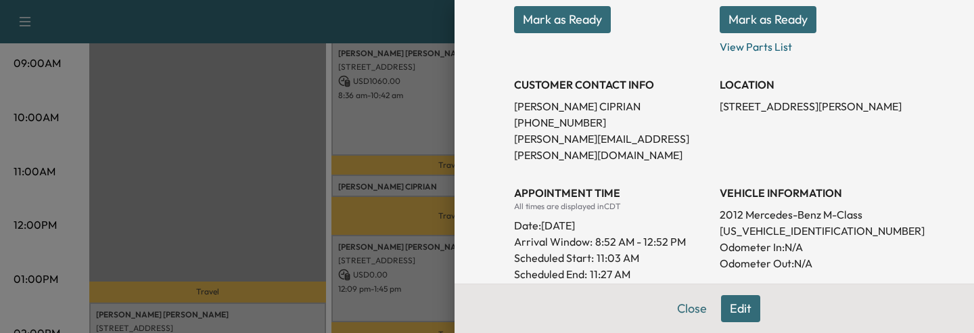
scroll to position [243, 0]
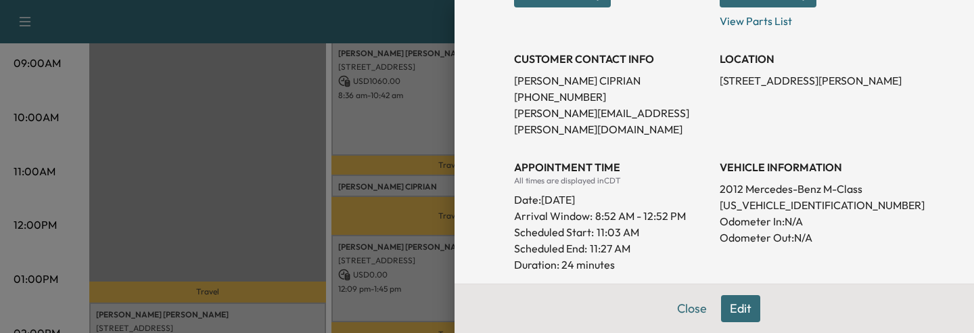
click at [369, 136] on div at bounding box center [487, 166] width 974 height 333
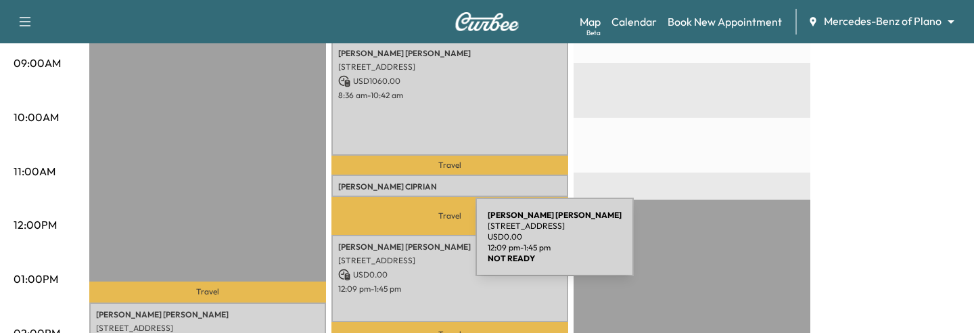
click at [374, 245] on p "[PERSON_NAME]" at bounding box center [449, 246] width 223 height 11
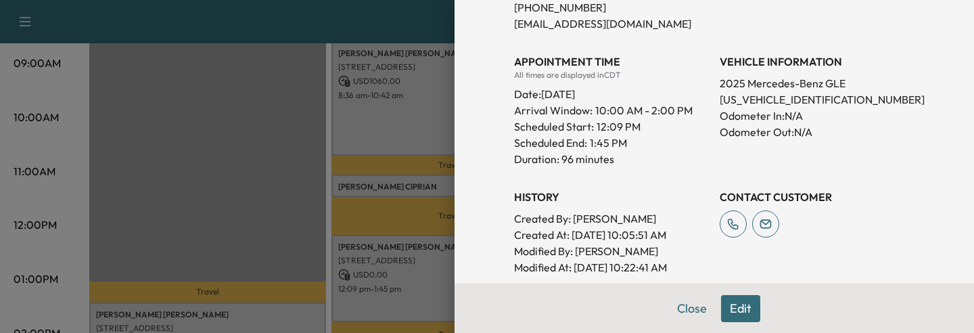
scroll to position [347, 0]
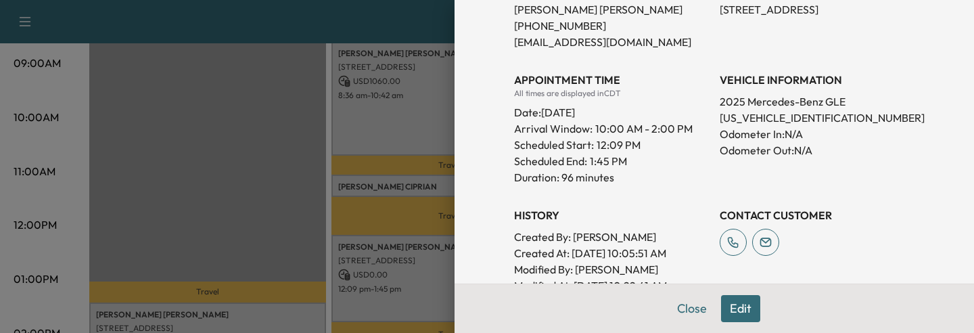
click at [352, 232] on div at bounding box center [487, 166] width 974 height 333
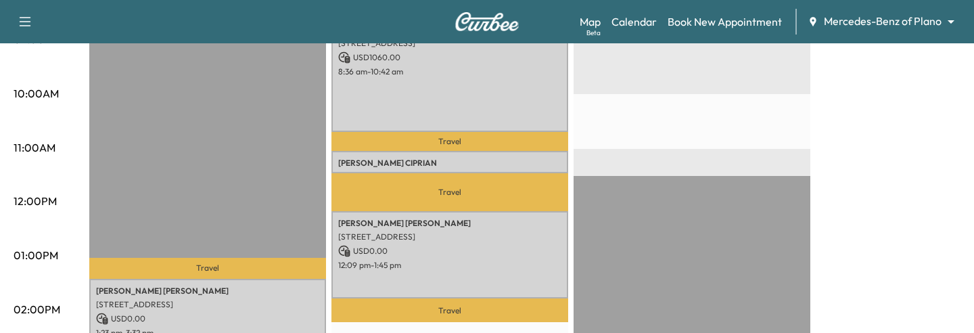
scroll to position [389, 0]
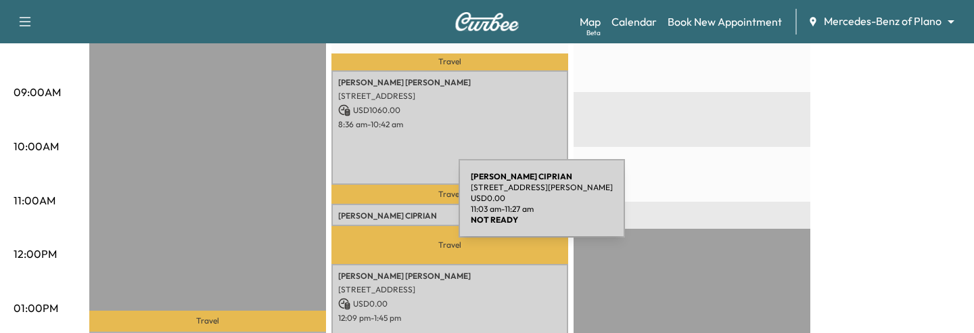
click at [357, 211] on p "[PERSON_NAME]" at bounding box center [449, 215] width 223 height 11
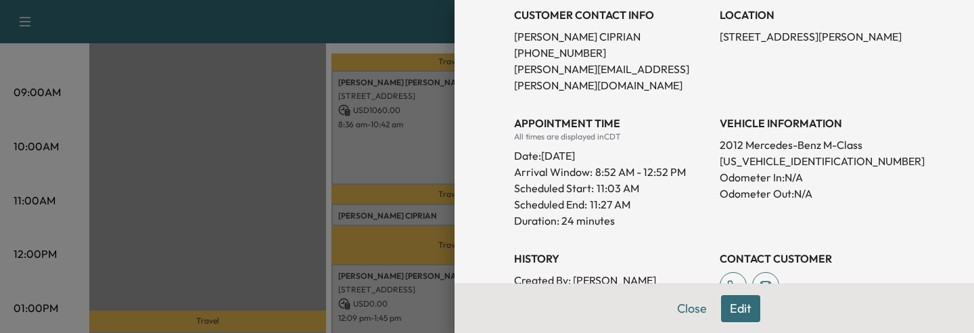
scroll to position [306, 0]
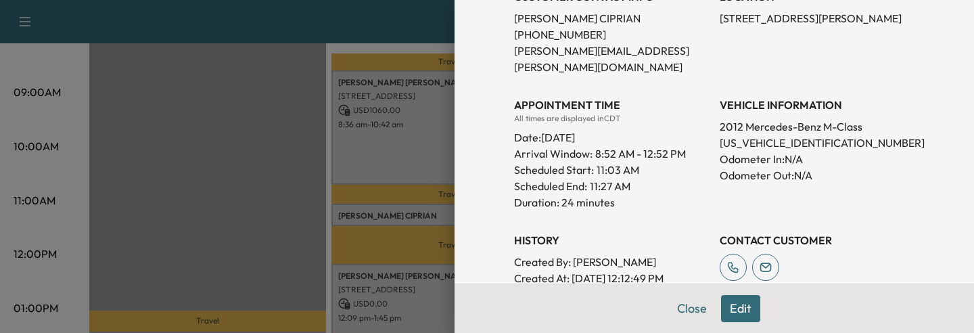
click at [402, 116] on div at bounding box center [487, 166] width 974 height 333
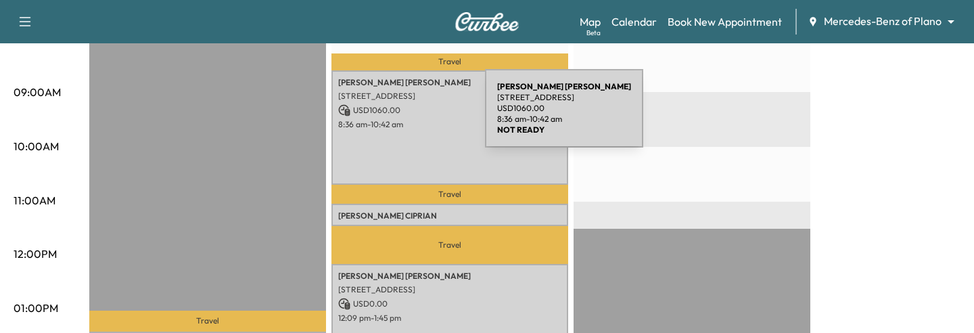
click at [383, 116] on div "[PERSON_NAME] [STREET_ADDRESS][PERSON_NAME] USD 1060.00 8:36 am - 10:42 am" at bounding box center [449, 127] width 237 height 115
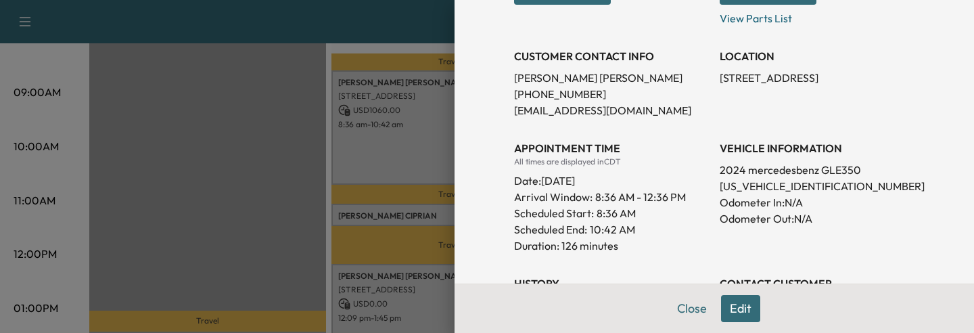
scroll to position [268, 0]
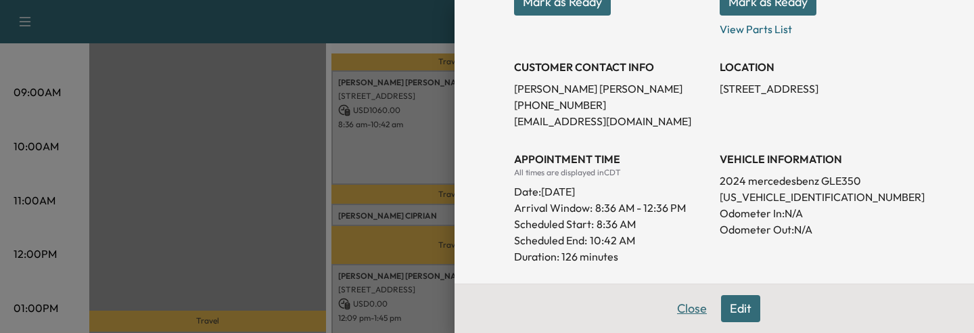
click at [699, 307] on button "Close" at bounding box center [691, 308] width 47 height 27
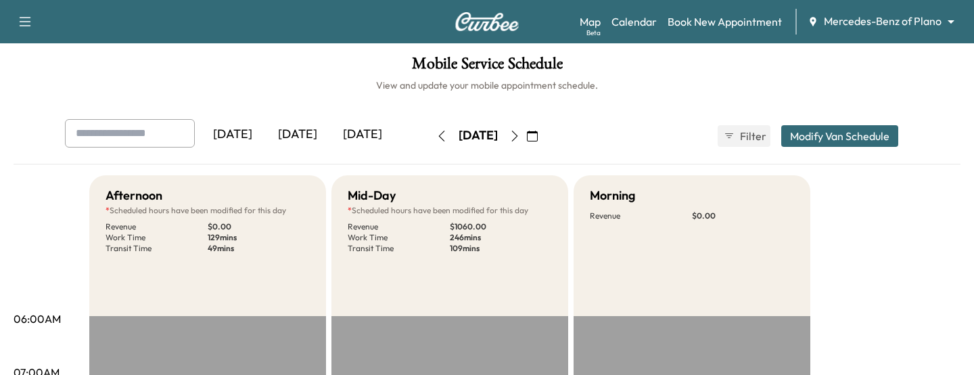
scroll to position [0, 0]
click at [710, 14] on link "Book New Appointment" at bounding box center [724, 22] width 114 height 16
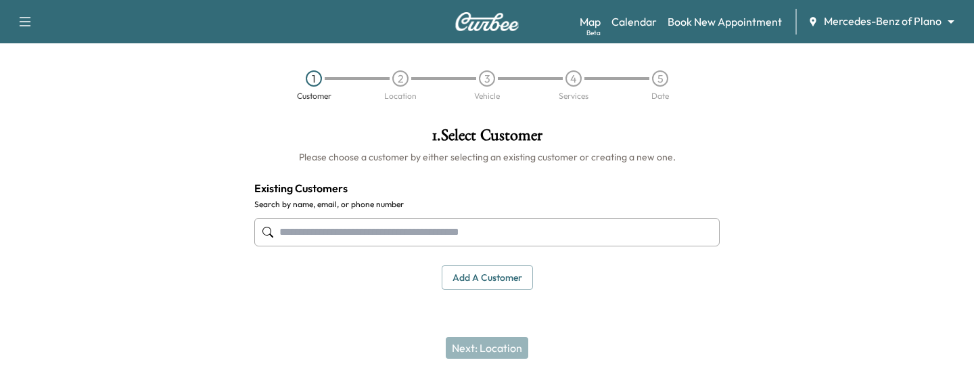
click at [423, 227] on input "text" at bounding box center [486, 232] width 465 height 28
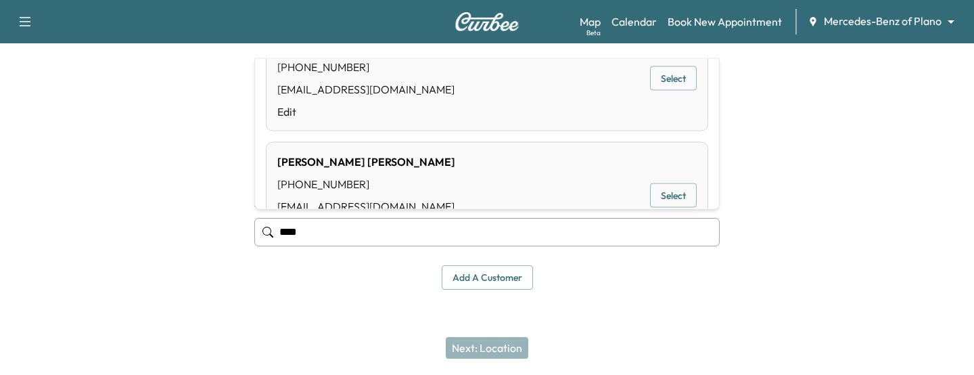
scroll to position [681, 0]
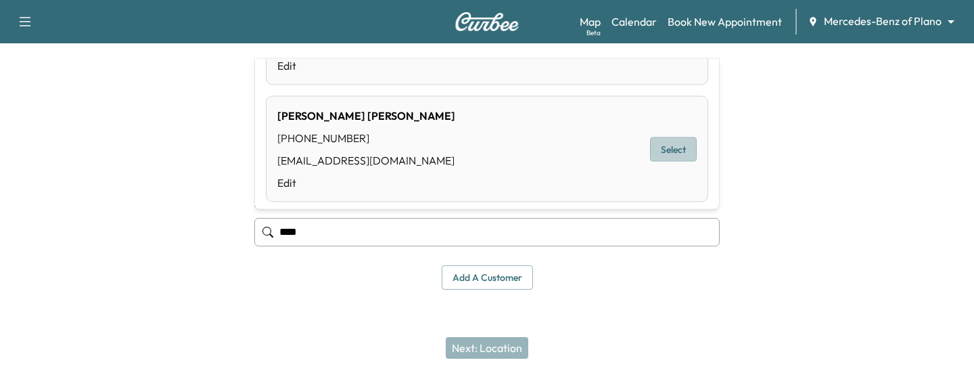
click at [663, 158] on button "Select" at bounding box center [673, 149] width 47 height 25
type input "**********"
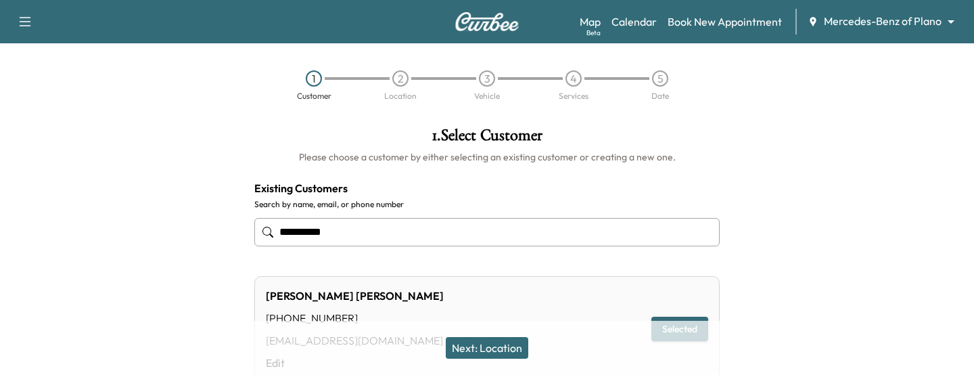
click at [504, 332] on button "Next: Location" at bounding box center [487, 348] width 83 height 22
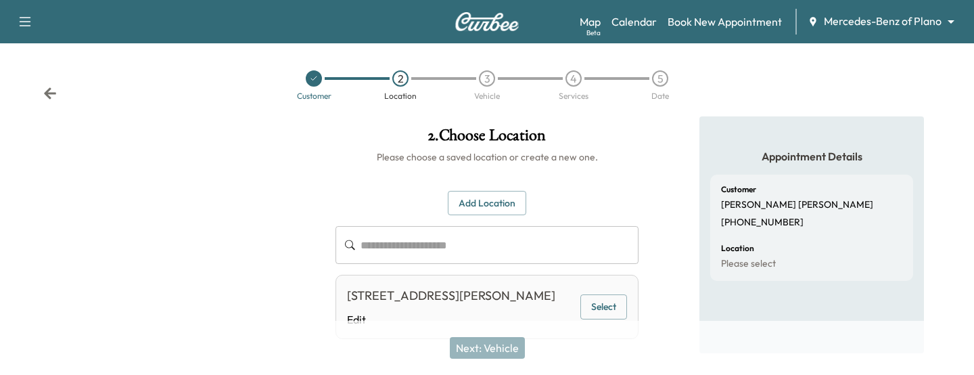
scroll to position [45, 0]
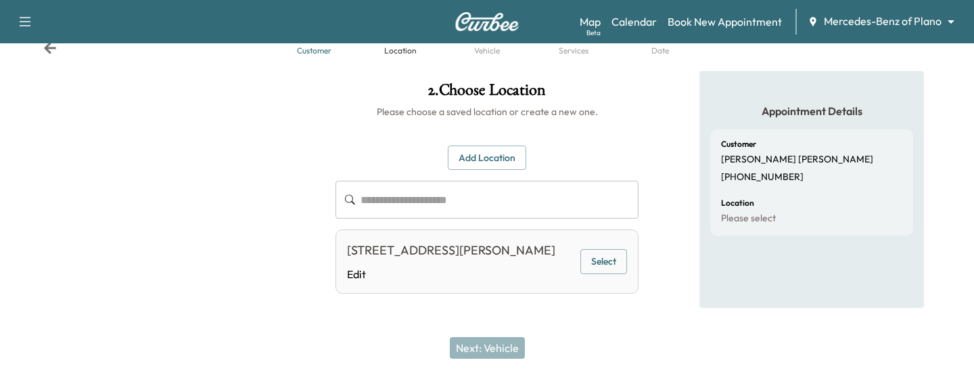
click at [590, 256] on button "Select" at bounding box center [603, 261] width 47 height 25
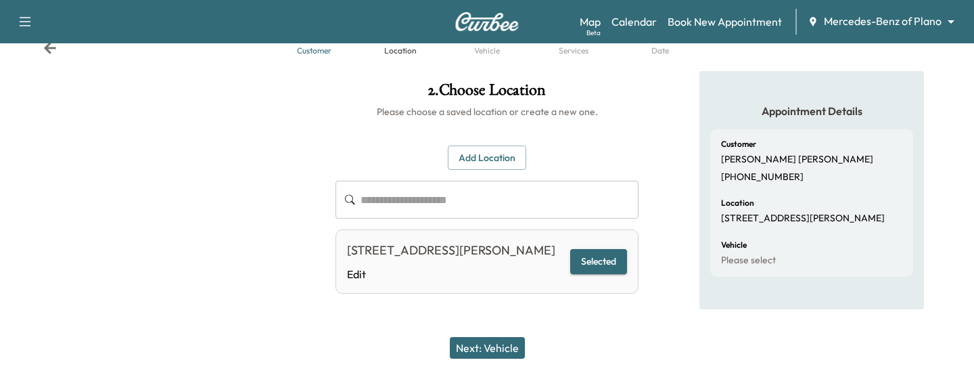
click at [488, 332] on button "Next: Vehicle" at bounding box center [487, 348] width 75 height 22
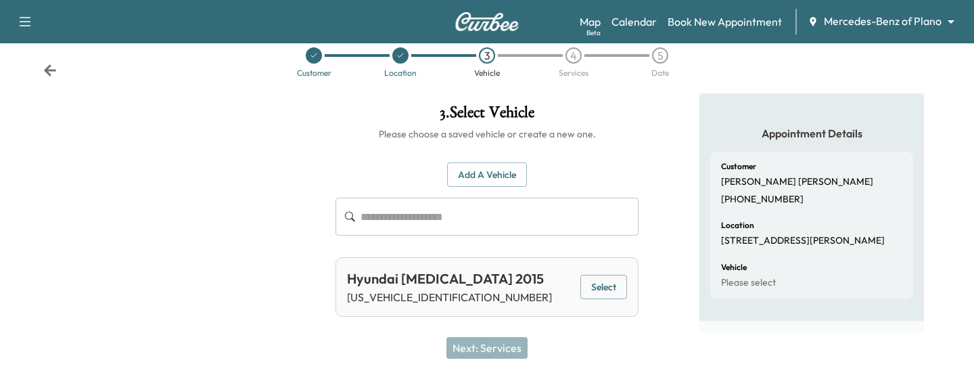
click at [606, 296] on button "Select" at bounding box center [603, 287] width 47 height 25
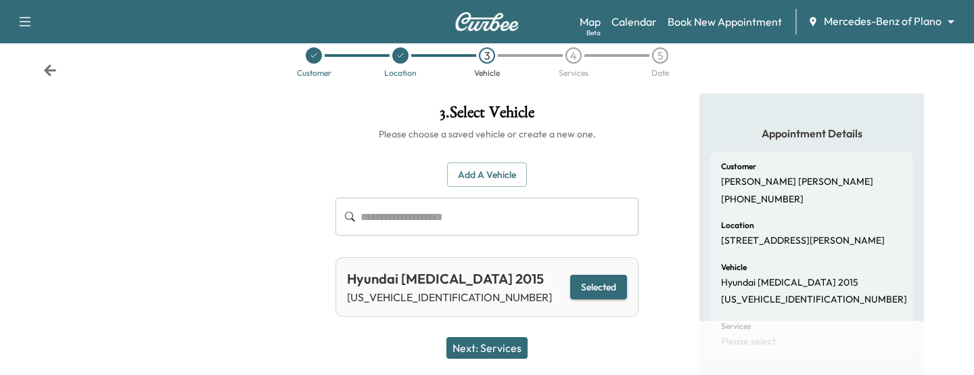
click at [481, 332] on button "Next: Services" at bounding box center [486, 348] width 81 height 22
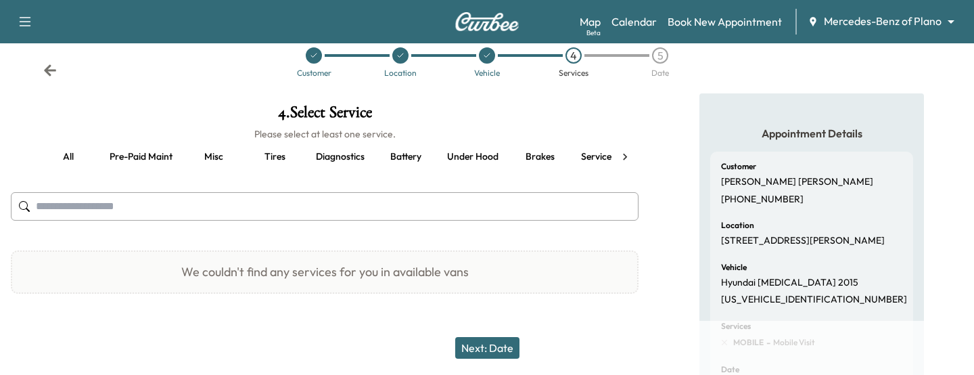
click at [154, 160] on button "Pre-paid maint" at bounding box center [141, 157] width 85 height 32
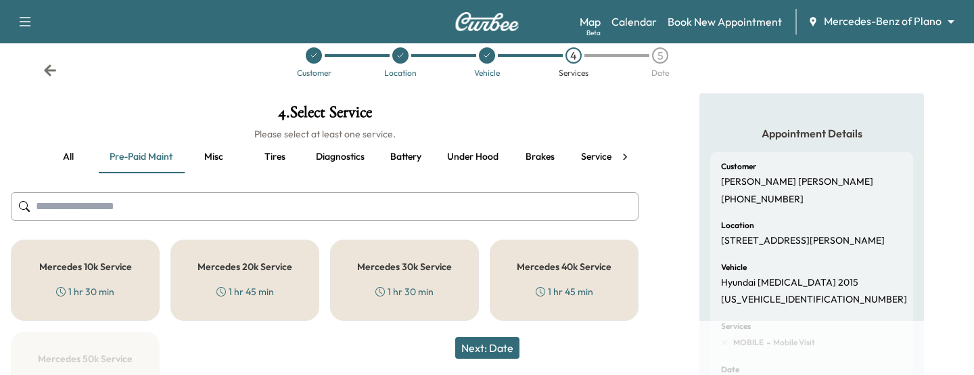
click at [76, 155] on button "all" at bounding box center [68, 157] width 61 height 32
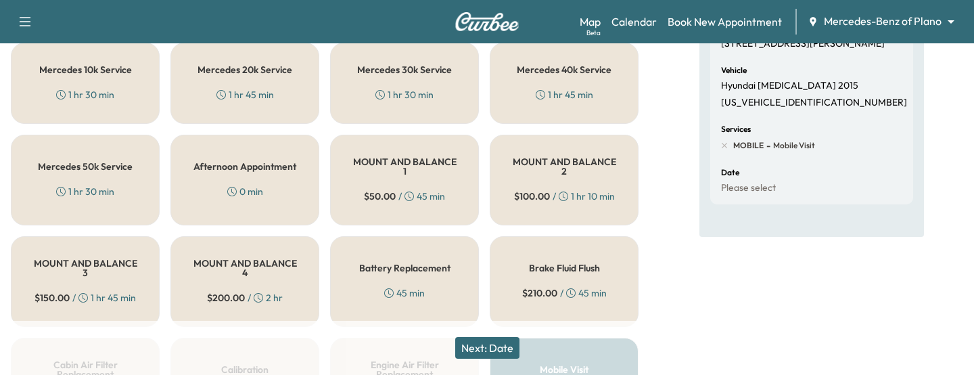
scroll to position [250, 0]
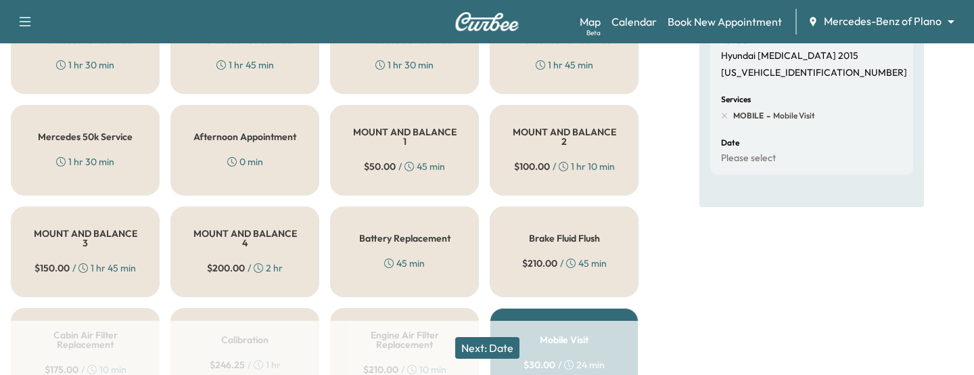
click at [477, 332] on button "Next: Date" at bounding box center [487, 348] width 64 height 22
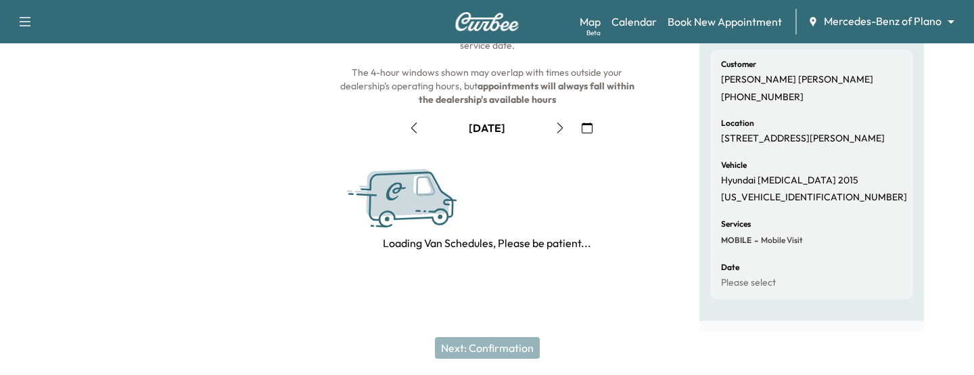
scroll to position [125, 0]
click at [584, 128] on icon "button" at bounding box center [587, 127] width 11 height 11
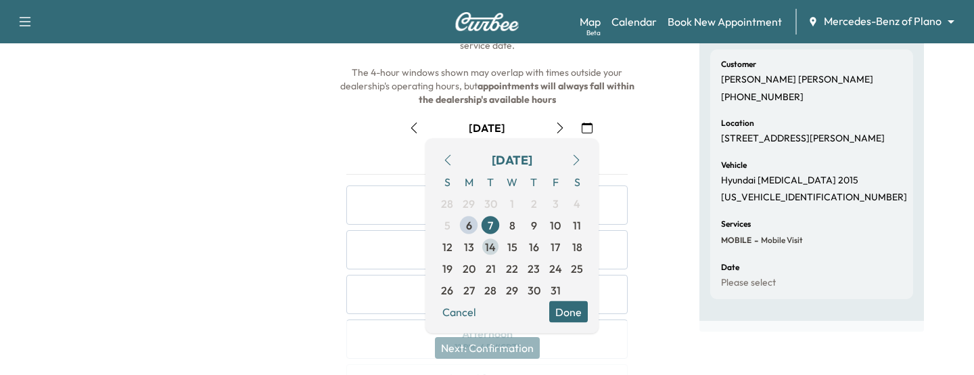
click at [490, 246] on span "14" at bounding box center [490, 247] width 11 height 16
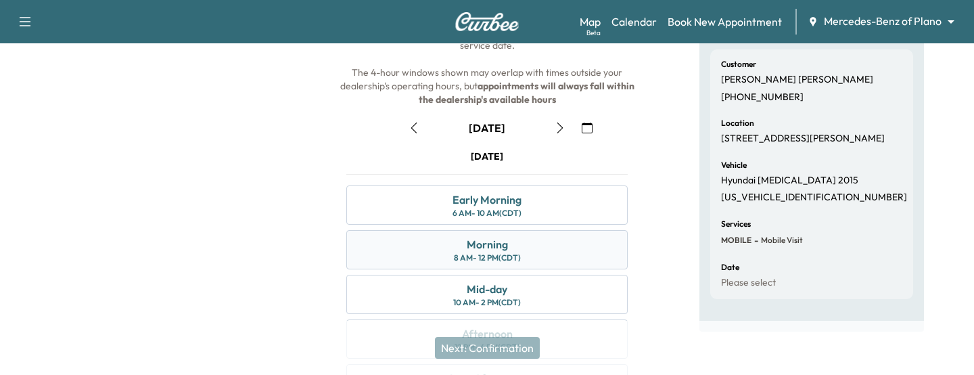
click at [389, 255] on div "Morning 8 AM - 12 PM (CDT)" at bounding box center [486, 249] width 281 height 39
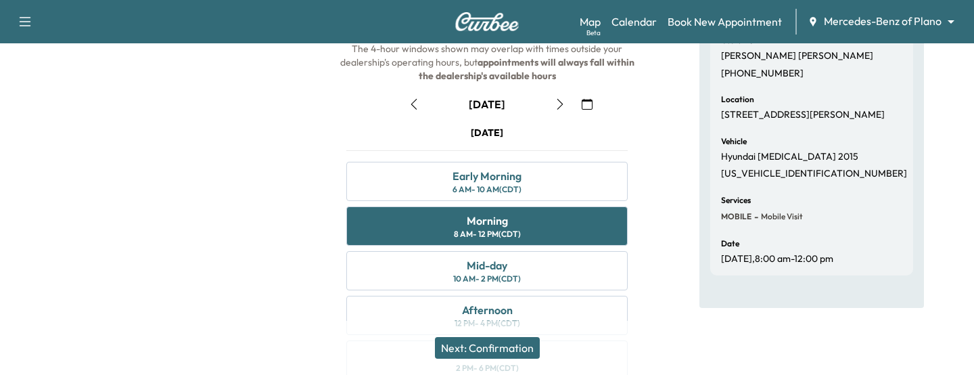
scroll to position [155, 0]
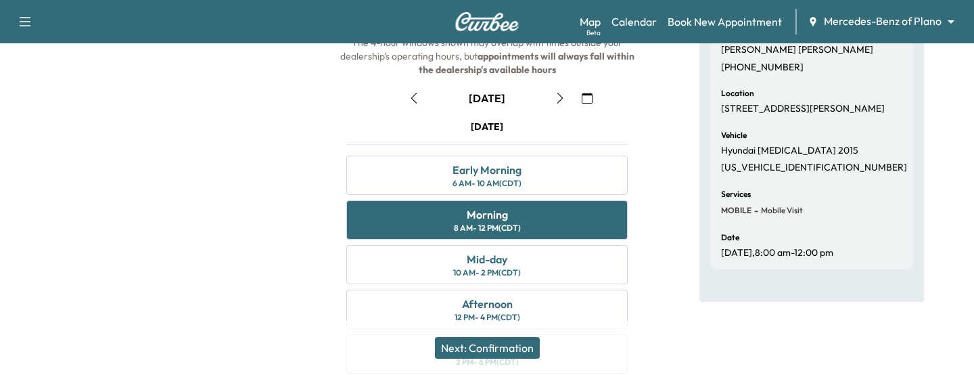
click at [469, 332] on button "Next: Confirmation" at bounding box center [487, 348] width 105 height 22
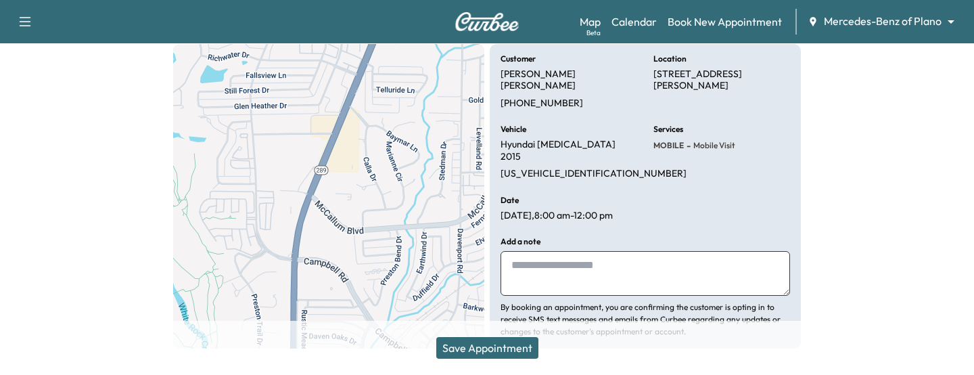
click at [469, 332] on button "Save Appointment" at bounding box center [487, 348] width 102 height 22
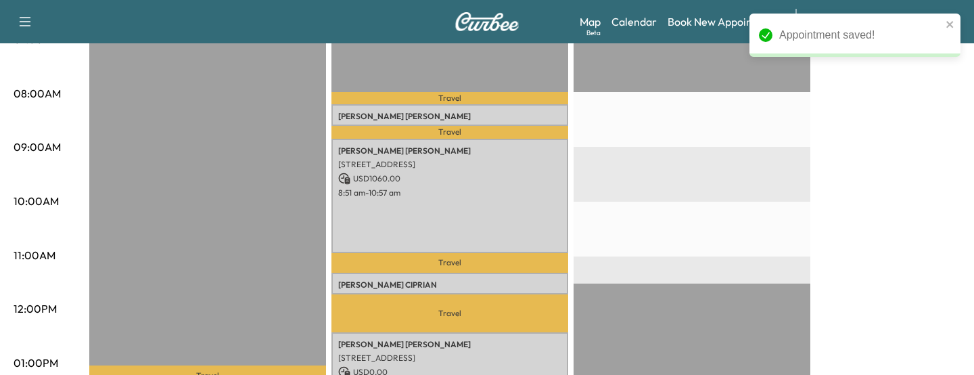
scroll to position [355, 0]
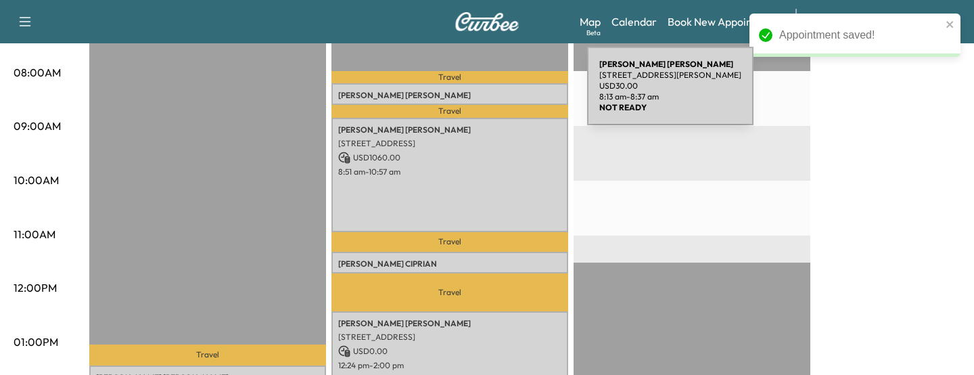
click at [486, 94] on p "[PERSON_NAME]" at bounding box center [449, 95] width 223 height 11
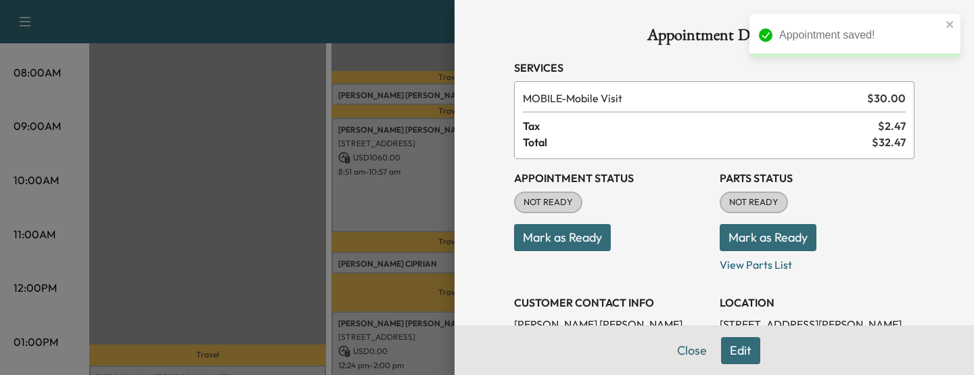
click at [752, 332] on button "Edit" at bounding box center [740, 350] width 39 height 27
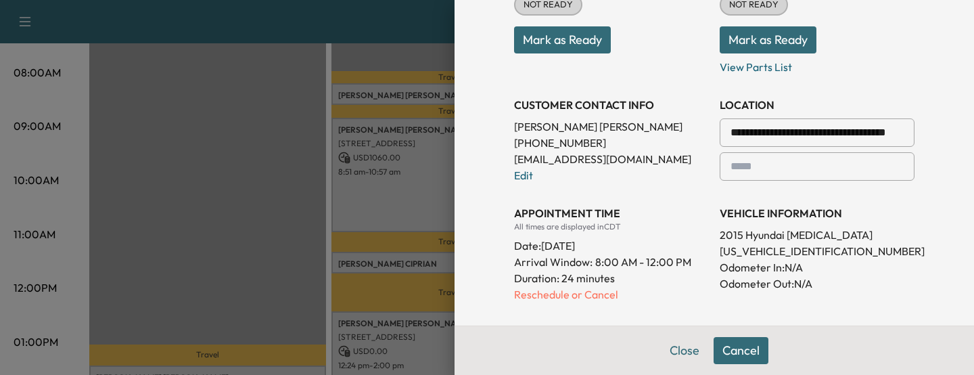
scroll to position [268, 0]
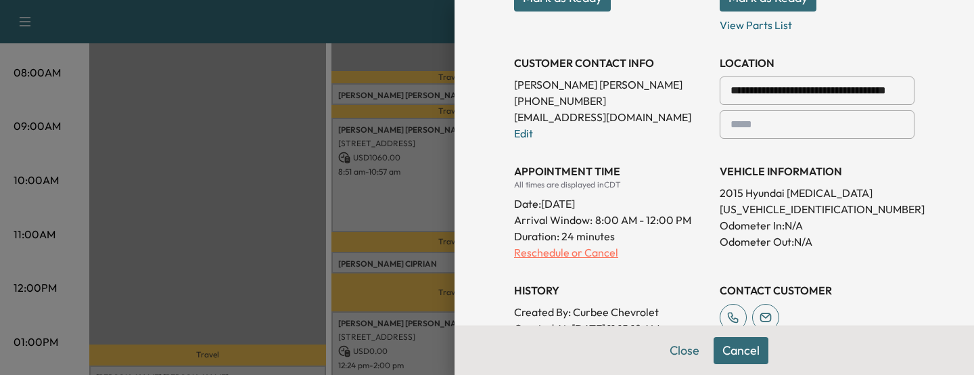
click at [569, 252] on p "Reschedule or Cancel" at bounding box center [611, 252] width 195 height 16
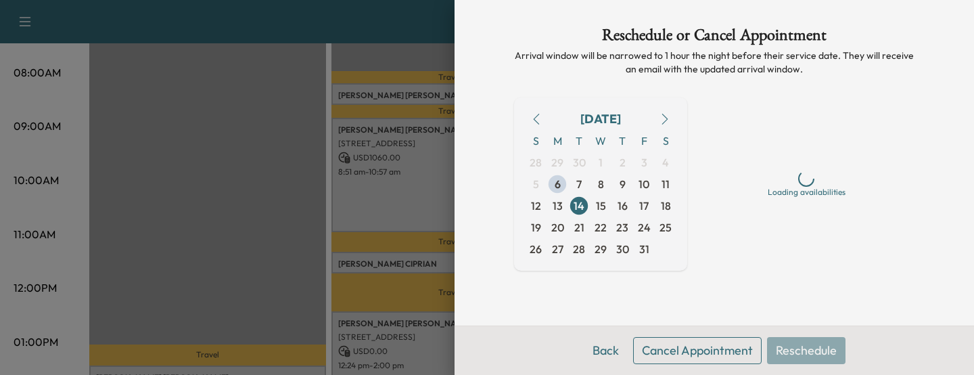
click at [727, 332] on button "Cancel Appointment" at bounding box center [697, 350] width 128 height 27
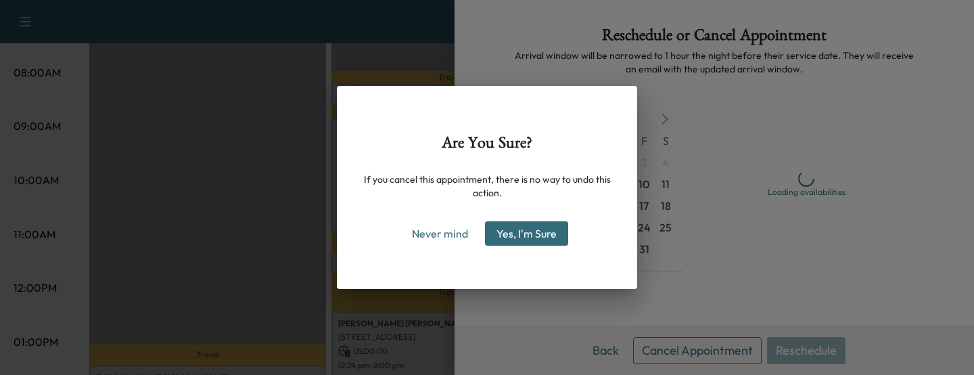
click at [540, 231] on button "Yes, I'm Sure" at bounding box center [526, 233] width 83 height 24
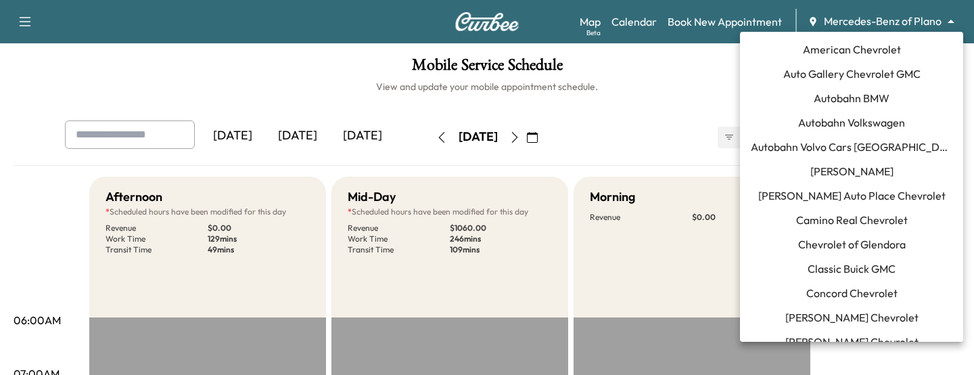
click at [889, 19] on body "Support Log Out Map Beta Calendar Book New Appointment Mercedes-Benz of Plano *…" at bounding box center [487, 187] width 974 height 375
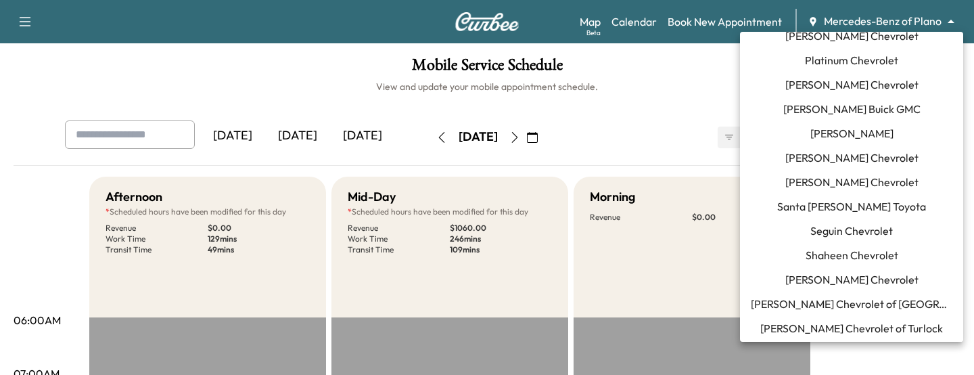
scroll to position [1478, 0]
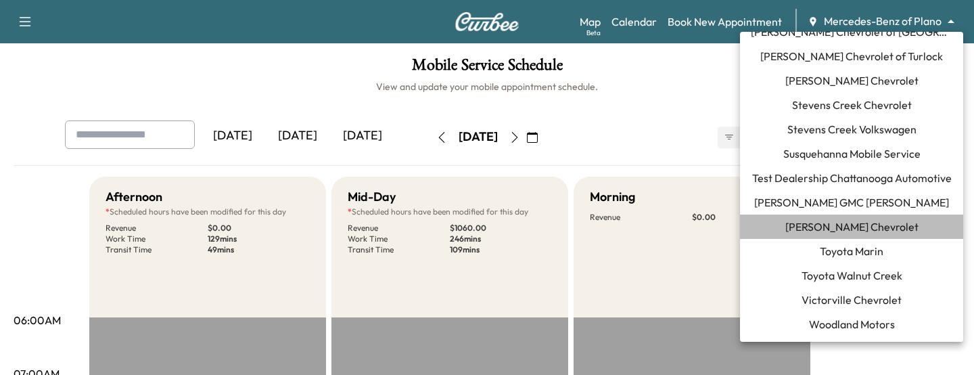
click at [825, 231] on span "[PERSON_NAME] Chevrolet" at bounding box center [851, 226] width 133 height 16
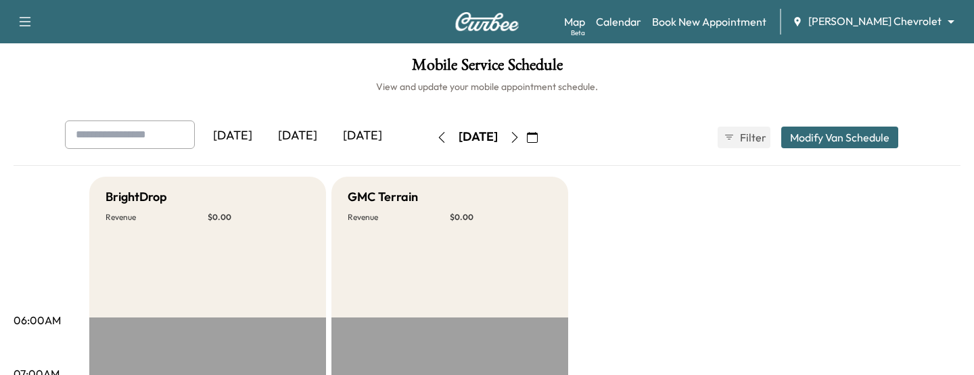
click at [304, 143] on div "[DATE]" at bounding box center [297, 135] width 65 height 31
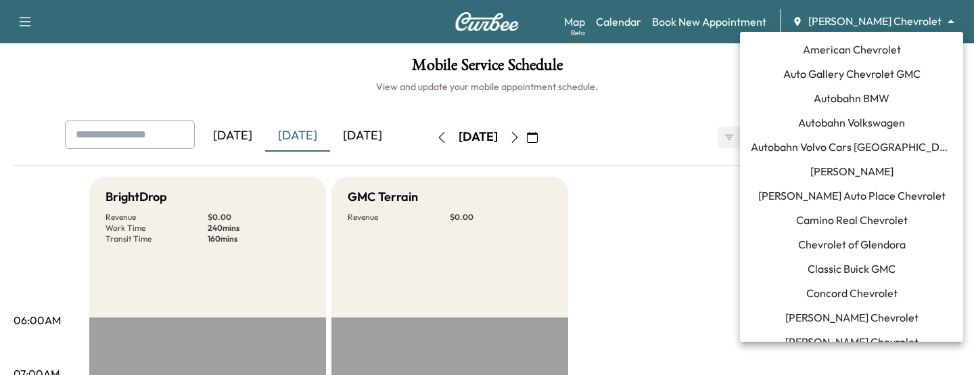
click at [889, 27] on body "Support Log Out Map Beta Calendar Book New Appointment [PERSON_NAME] Chevrolet …" at bounding box center [487, 187] width 974 height 375
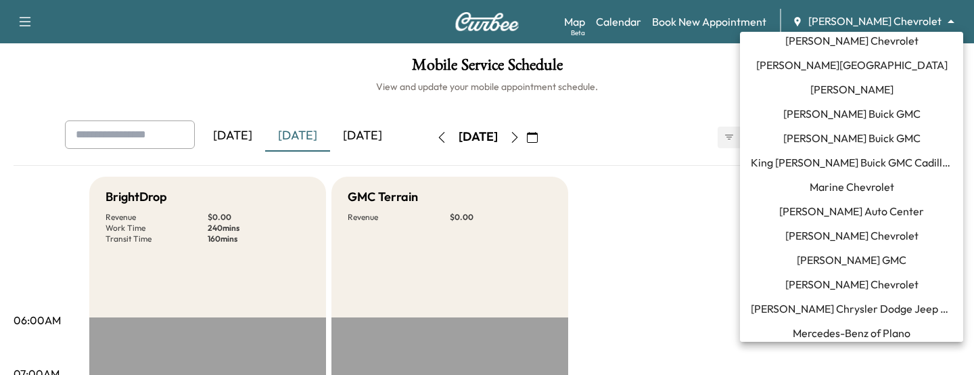
scroll to position [755, 0]
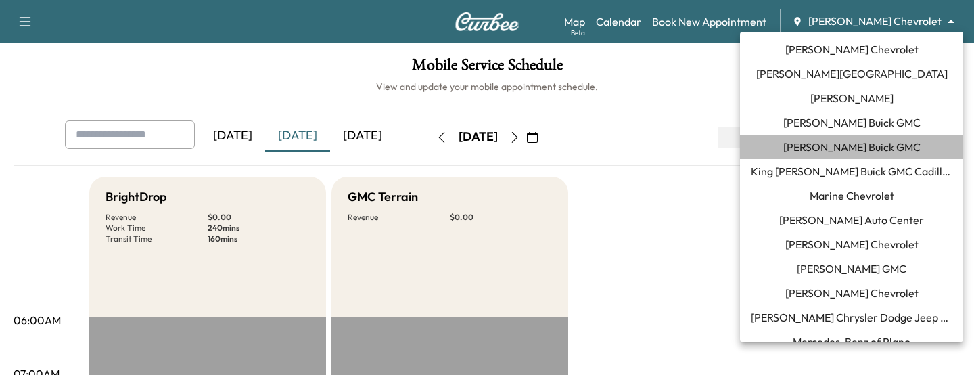
click at [822, 141] on span "[PERSON_NAME] Buick GMC" at bounding box center [851, 147] width 137 height 16
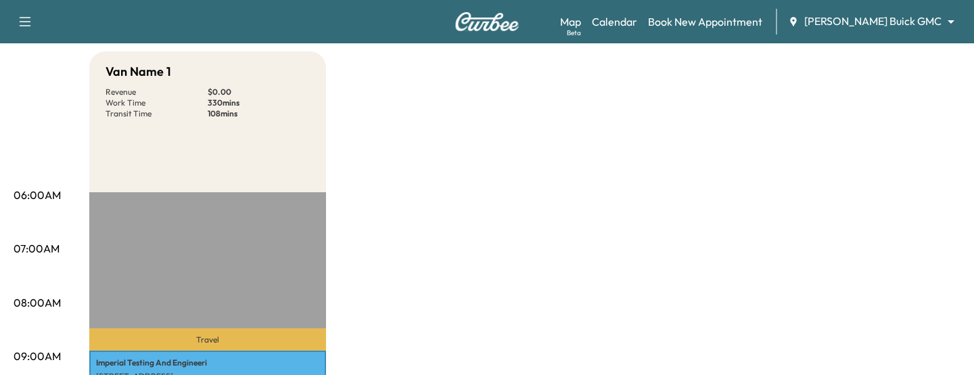
scroll to position [109, 0]
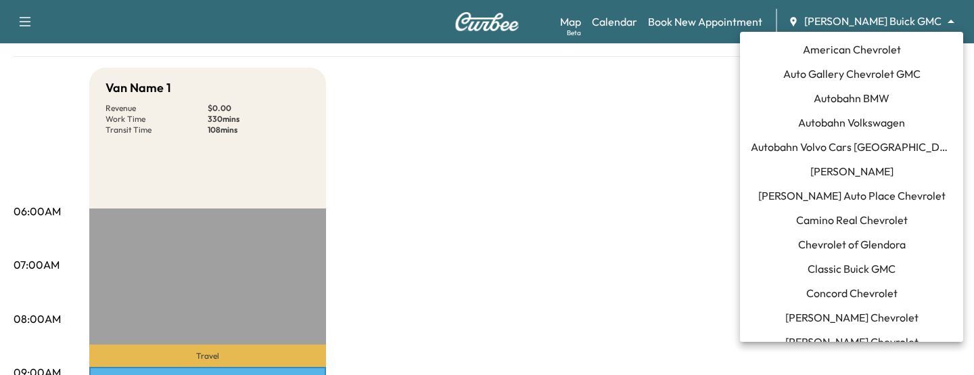
click at [871, 24] on body "Support Log Out Map Beta Calendar Book New Appointment [PERSON_NAME] GMC ******…" at bounding box center [487, 78] width 974 height 375
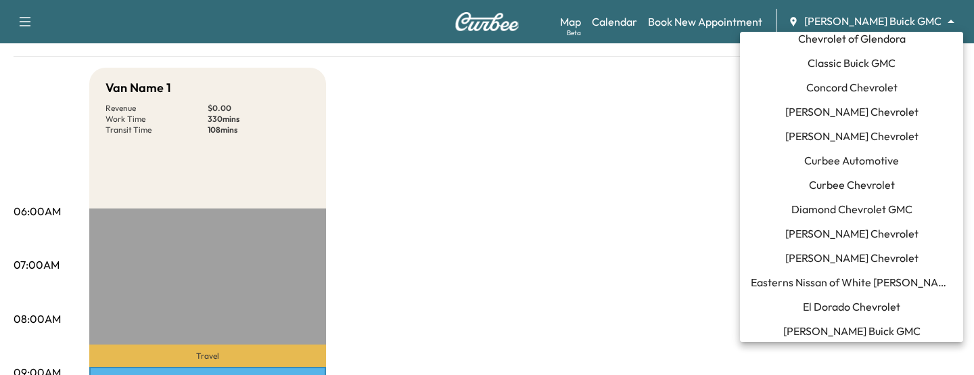
scroll to position [328, 0]
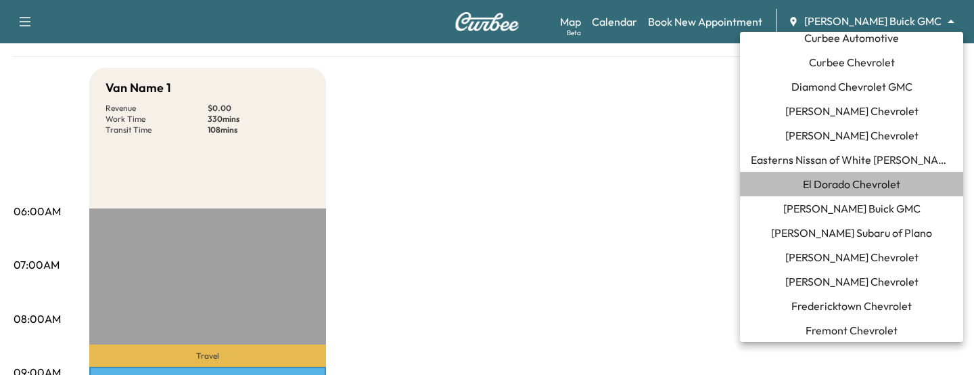
click at [843, 177] on span "El Dorado Chevrolet" at bounding box center [851, 184] width 97 height 16
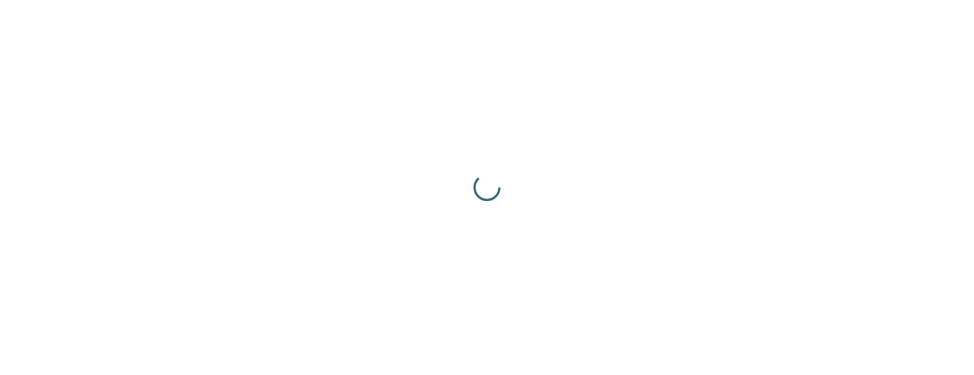
scroll to position [0, 0]
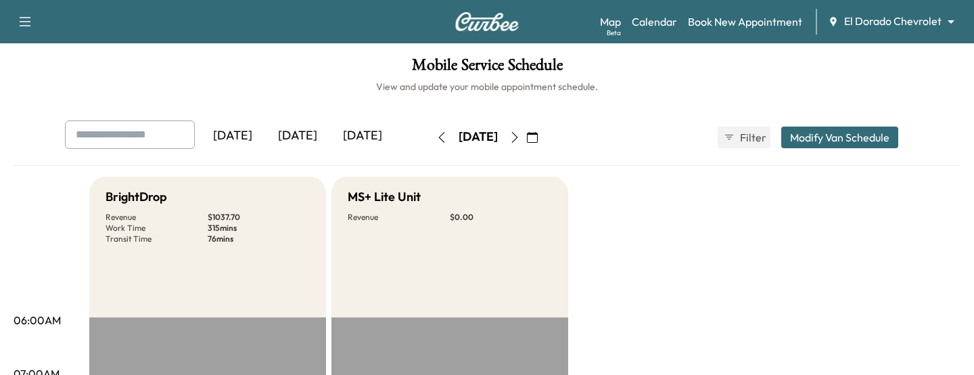
click at [855, 22] on body "Support Log Out Map Beta Calendar Book New Appointment El Dorado Chevrolet ****…" at bounding box center [487, 187] width 974 height 375
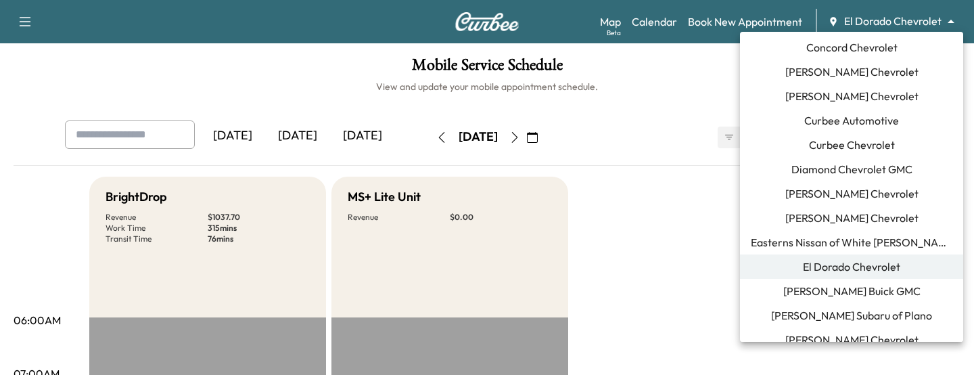
scroll to position [236, 0]
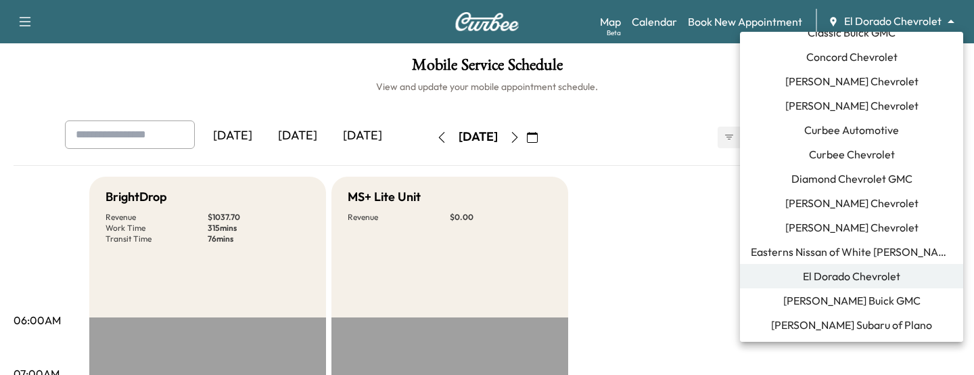
click at [816, 82] on span "[PERSON_NAME] Chevrolet" at bounding box center [851, 81] width 133 height 16
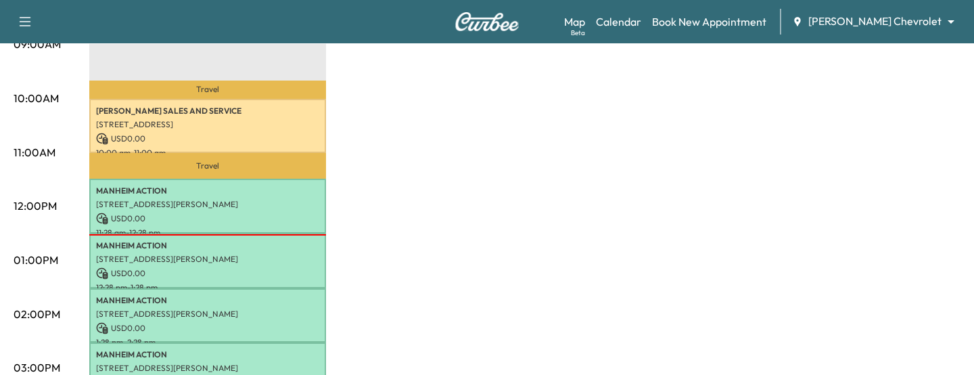
scroll to position [434, 0]
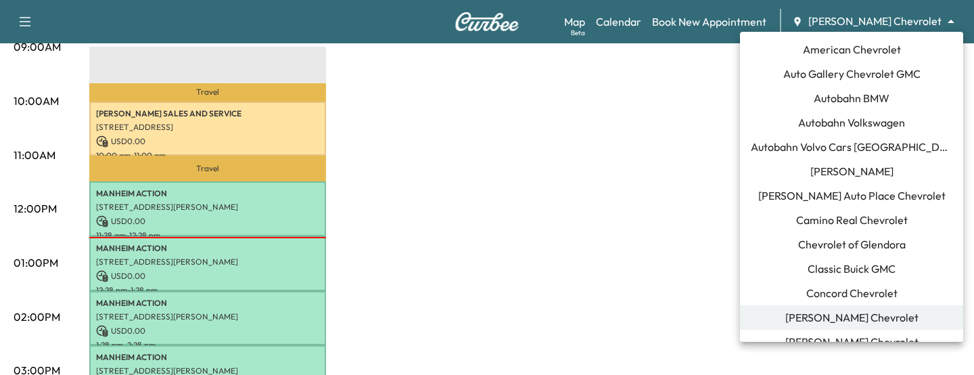
click at [835, 70] on span "Auto Gallery Chevrolet GMC" at bounding box center [851, 74] width 137 height 16
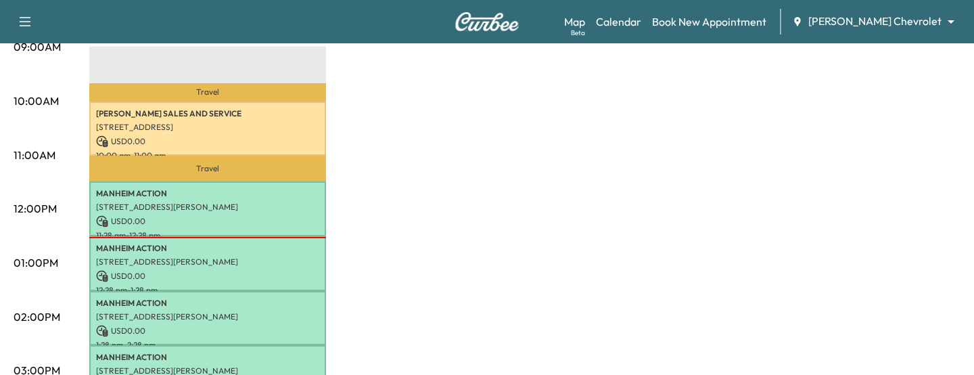
scroll to position [0, 0]
